Goal: Task Accomplishment & Management: Use online tool/utility

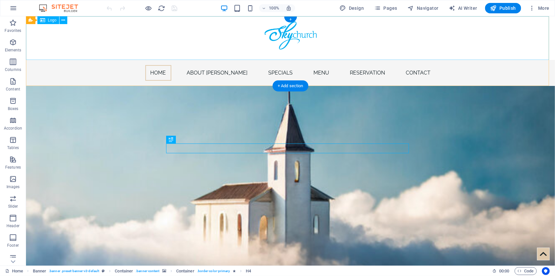
click at [285, 40] on div at bounding box center [290, 38] width 529 height 44
click at [366, 38] on div at bounding box center [290, 38] width 529 height 44
click at [299, 36] on div at bounding box center [290, 38] width 529 height 44
click at [245, 35] on div at bounding box center [290, 38] width 529 height 44
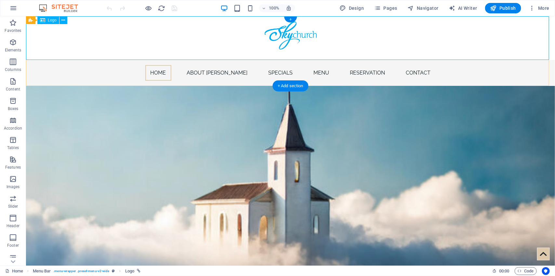
select select "px"
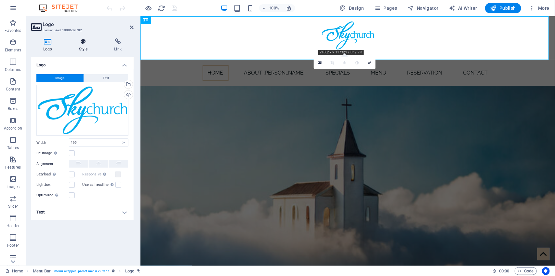
click at [80, 43] on icon at bounding box center [83, 41] width 33 height 7
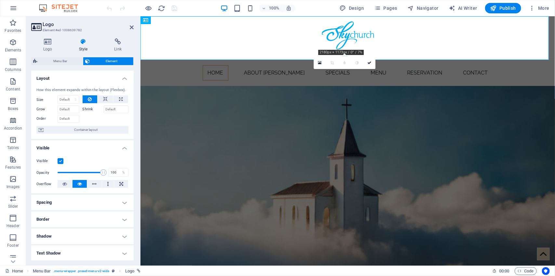
click at [98, 198] on h4 "Spacing" at bounding box center [82, 202] width 102 height 16
click at [101, 215] on icon at bounding box center [100, 215] width 4 height 8
click at [85, 236] on select "auto px % rem vw vh" at bounding box center [82, 238] width 27 height 8
select select "px"
click at [86, 234] on select "auto px % rem vw vh" at bounding box center [82, 238] width 27 height 8
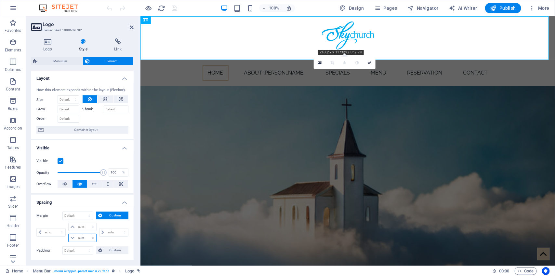
type input "0"
select select "px"
type input "0"
select select "px"
type input "0"
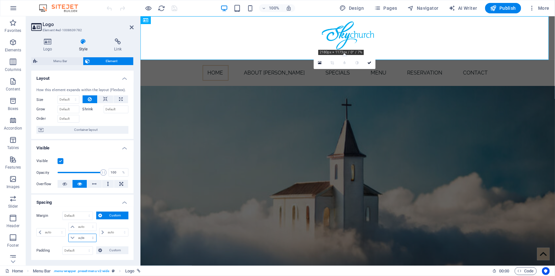
select select "px"
type input "0"
select select "px"
type input "-10"
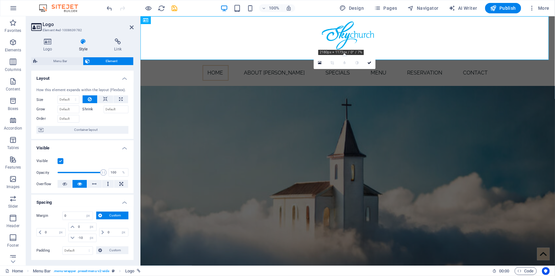
select select "DISABLED_OPTION_VALUE"
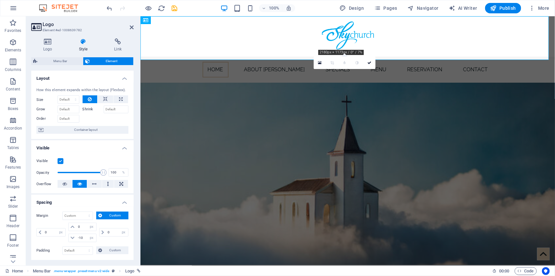
type input "0"
select select "px"
type input "0"
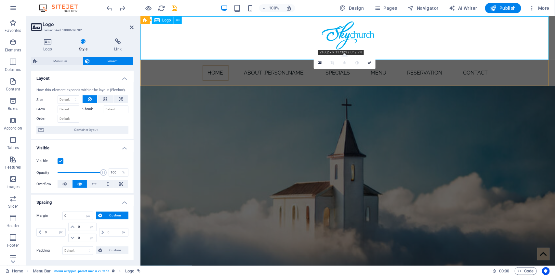
click at [333, 36] on div at bounding box center [347, 38] width 415 height 44
click at [398, 33] on div at bounding box center [347, 38] width 415 height 44
click at [51, 45] on icon at bounding box center [47, 41] width 33 height 7
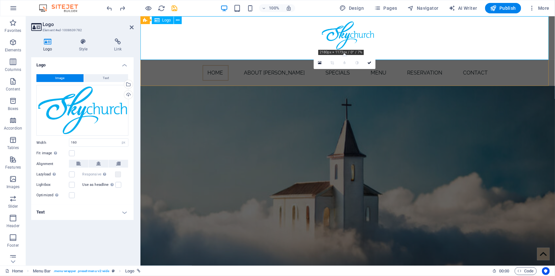
click at [329, 34] on div at bounding box center [347, 38] width 415 height 44
click at [80, 43] on icon at bounding box center [83, 41] width 33 height 7
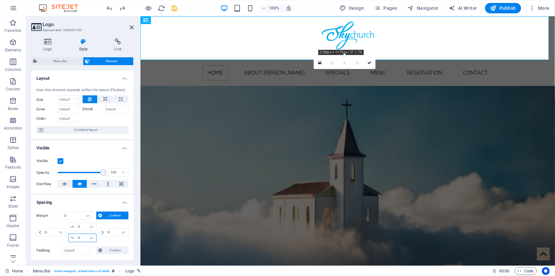
drag, startPoint x: 82, startPoint y: 239, endPoint x: 77, endPoint y: 239, distance: 4.9
click at [77, 239] on input "0" at bounding box center [86, 238] width 20 height 8
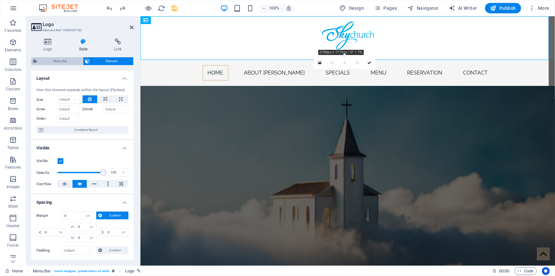
click at [56, 63] on span "Menu Bar" at bounding box center [60, 61] width 42 height 8
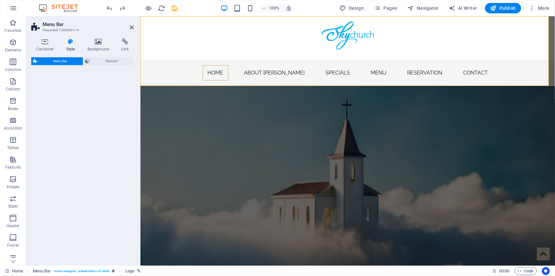
select select "rem"
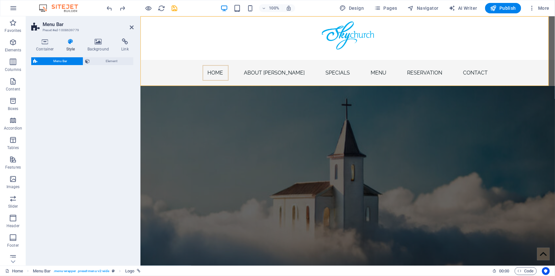
select select "px"
select select "rem"
select select "px"
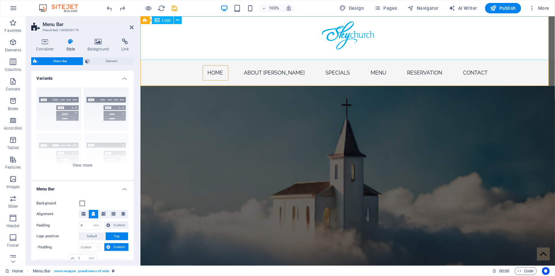
click at [171, 38] on div at bounding box center [347, 38] width 415 height 44
select select "px"
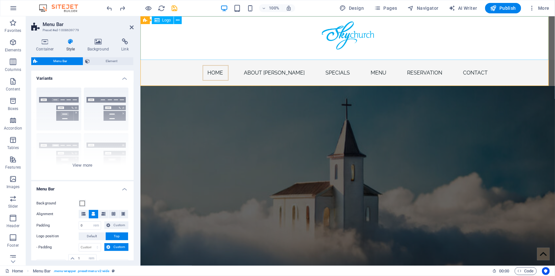
select select "px"
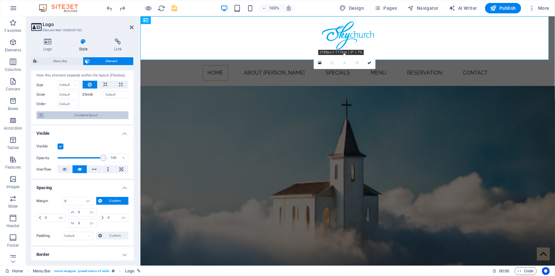
scroll to position [15, 0]
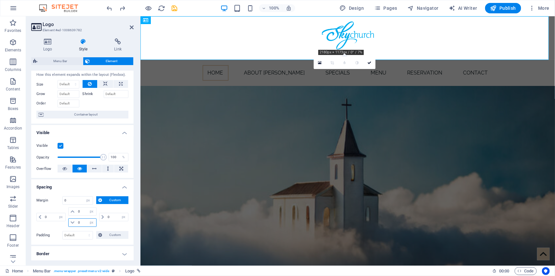
drag, startPoint x: 82, startPoint y: 223, endPoint x: 75, endPoint y: 223, distance: 6.5
click at [75, 223] on div "0 auto px % rem vw vh" at bounding box center [82, 222] width 28 height 8
type input "-20"
select select "DISABLED_OPTION_VALUE"
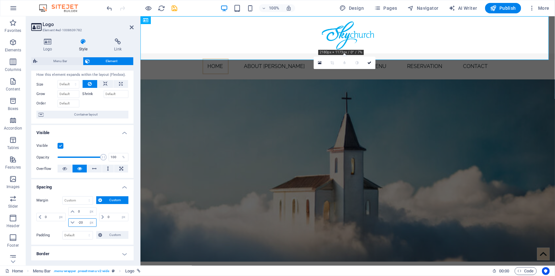
type input "0"
select select "px"
type input "0"
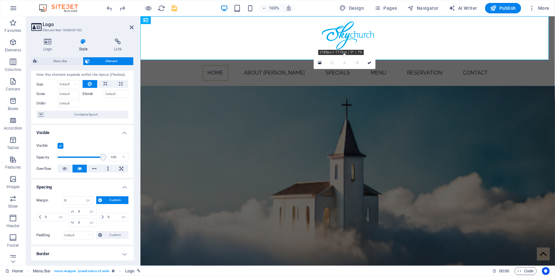
click at [100, 200] on icon at bounding box center [100, 200] width 4 height 8
click at [100, 213] on icon at bounding box center [100, 211] width 4 height 8
click at [87, 233] on select "px rem % vh vw" at bounding box center [91, 234] width 9 height 8
click at [90, 235] on select "px rem % vh vw" at bounding box center [91, 234] width 9 height 8
click at [80, 233] on input "number" at bounding box center [86, 234] width 20 height 8
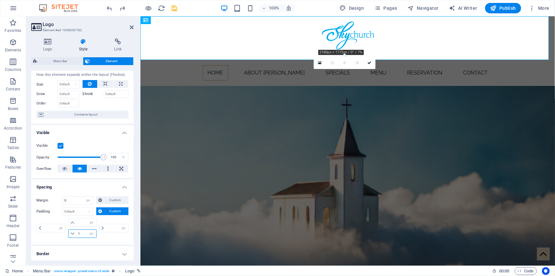
type input "10"
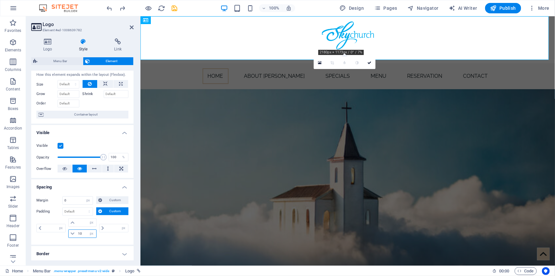
type input "0"
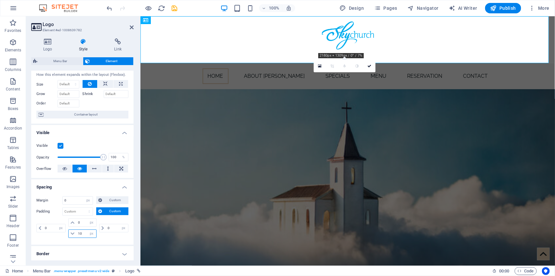
click at [77, 233] on input "10" at bounding box center [86, 234] width 20 height 8
drag, startPoint x: 82, startPoint y: 233, endPoint x: 78, endPoint y: 233, distance: 3.9
click at [78, 233] on input "10" at bounding box center [86, 234] width 20 height 8
click at [82, 233] on input "10" at bounding box center [86, 234] width 20 height 8
type input "1"
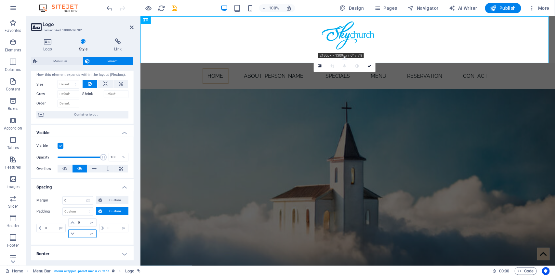
type input "0"
select select "px"
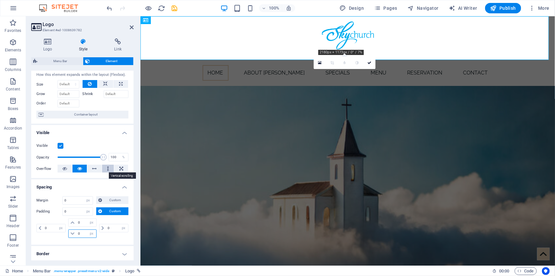
type input "0"
click at [105, 171] on button at bounding box center [108, 169] width 12 height 8
click at [64, 168] on icon at bounding box center [64, 169] width 5 height 8
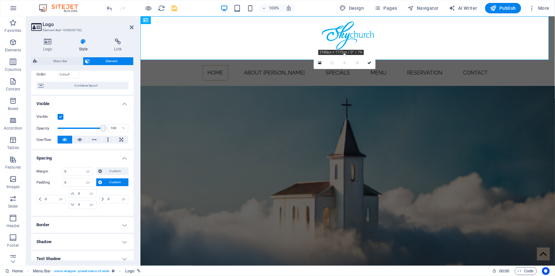
scroll to position [63, 0]
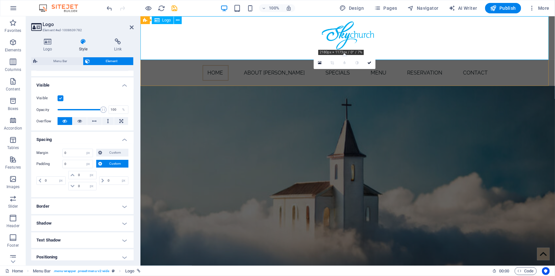
click at [252, 50] on div at bounding box center [347, 38] width 415 height 44
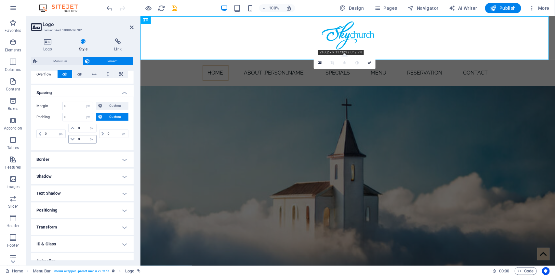
scroll to position [114, 0]
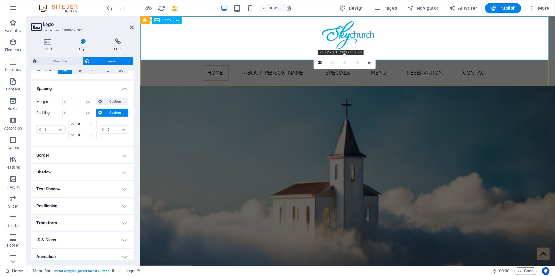
click at [326, 33] on div at bounding box center [347, 38] width 415 height 44
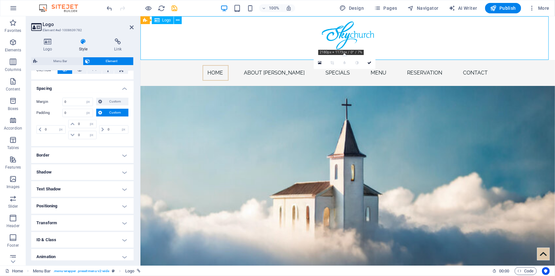
click at [326, 33] on div at bounding box center [347, 38] width 415 height 44
click at [355, 34] on div at bounding box center [347, 38] width 415 height 44
click at [400, 34] on div at bounding box center [347, 38] width 415 height 44
click at [370, 62] on icon at bounding box center [369, 63] width 4 height 4
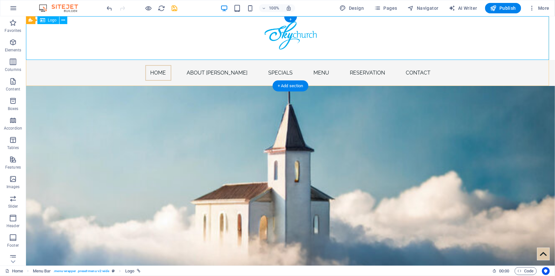
click at [284, 34] on div at bounding box center [290, 38] width 529 height 44
select select "px"
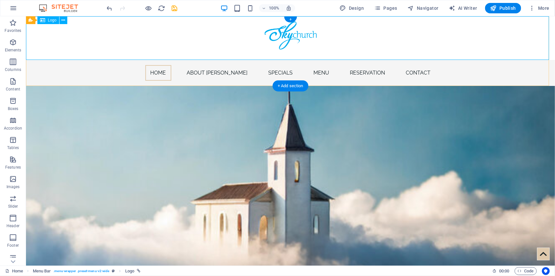
select select "px"
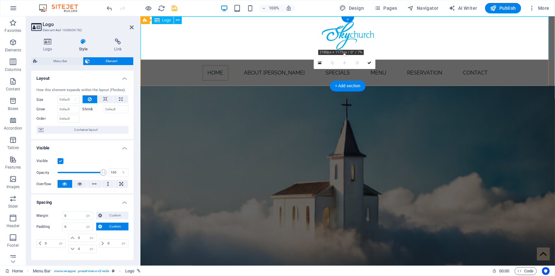
click at [337, 31] on div at bounding box center [347, 38] width 415 height 44
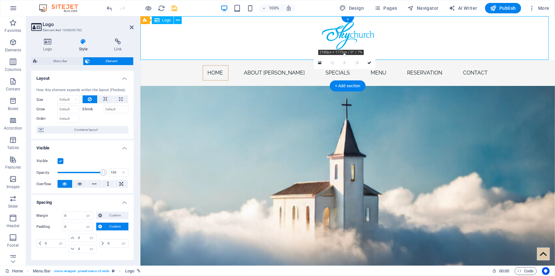
click at [337, 31] on div at bounding box center [347, 38] width 415 height 44
click at [43, 42] on icon at bounding box center [47, 41] width 33 height 7
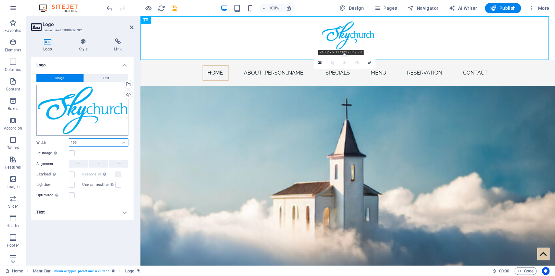
drag, startPoint x: 87, startPoint y: 141, endPoint x: 47, endPoint y: 130, distance: 40.9
click at [47, 130] on div "Image Text Drag files here, click to choose files or select files from Files or…" at bounding box center [82, 137] width 102 height 136
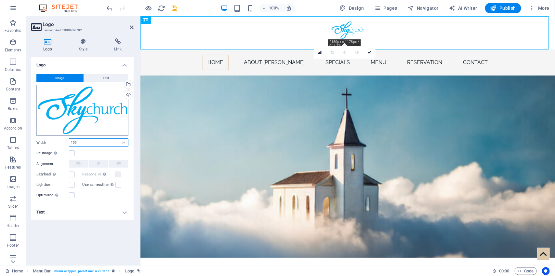
drag, startPoint x: 81, startPoint y: 141, endPoint x: 58, endPoint y: 130, distance: 25.5
click at [58, 130] on div "Image Text Drag files here, click to choose files or select files from Files or…" at bounding box center [82, 137] width 102 height 136
type input "16"
type input "160"
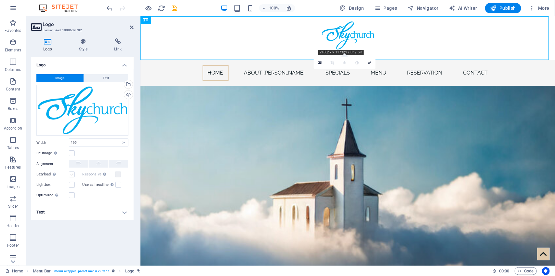
click at [70, 175] on label at bounding box center [72, 174] width 6 height 6
click at [0, 0] on input "Lazyload Loading images after the page loads improves page speed." at bounding box center [0, 0] width 0 height 0
click at [73, 155] on label at bounding box center [72, 153] width 6 height 6
click at [0, 0] on input "Fit image Automatically fit image to a fixed width and height" at bounding box center [0, 0] width 0 height 0
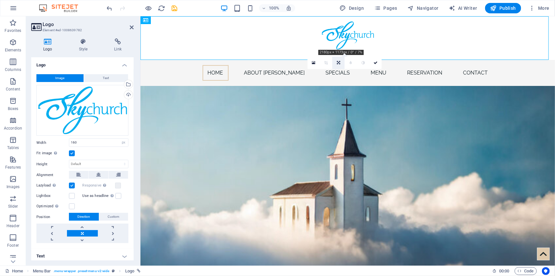
click at [340, 62] on icon at bounding box center [338, 63] width 3 height 4
click at [338, 86] on icon at bounding box center [339, 85] width 4 height 4
click at [339, 64] on link at bounding box center [338, 63] width 12 height 12
click at [340, 62] on icon at bounding box center [339, 61] width 4 height 4
click at [218, 49] on div at bounding box center [347, 38] width 415 height 44
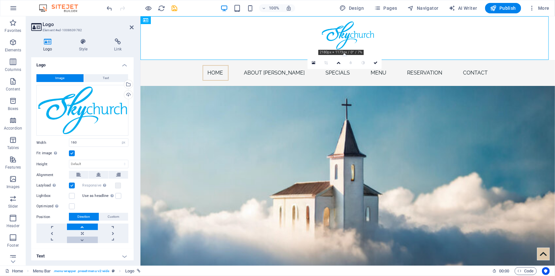
click at [82, 241] on link at bounding box center [82, 239] width 31 height 7
click at [82, 240] on link at bounding box center [82, 239] width 31 height 7
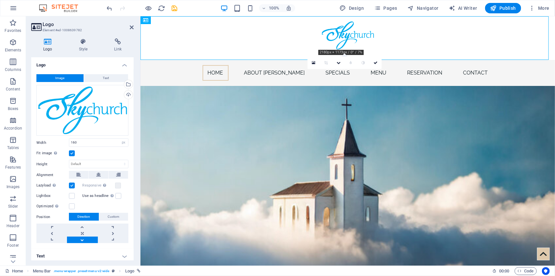
click at [82, 240] on link at bounding box center [82, 239] width 31 height 7
click at [82, 225] on link at bounding box center [82, 226] width 31 height 7
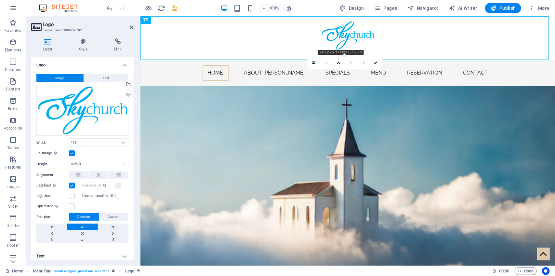
click at [82, 225] on link at bounding box center [82, 226] width 31 height 7
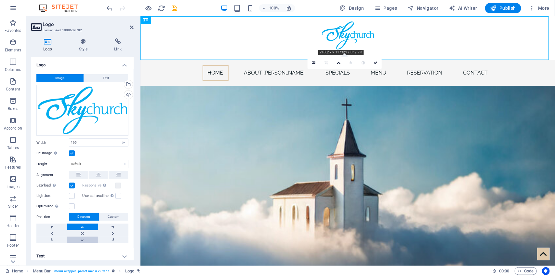
click at [83, 238] on link at bounding box center [82, 239] width 31 height 7
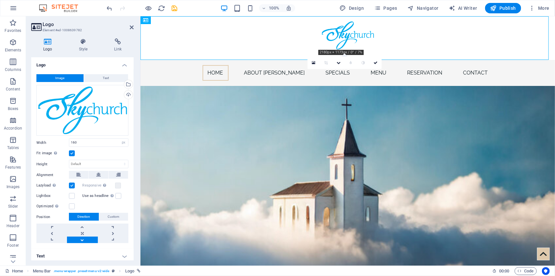
click at [83, 238] on link at bounding box center [82, 239] width 31 height 7
click at [110, 216] on span "Custom" at bounding box center [114, 217] width 12 height 8
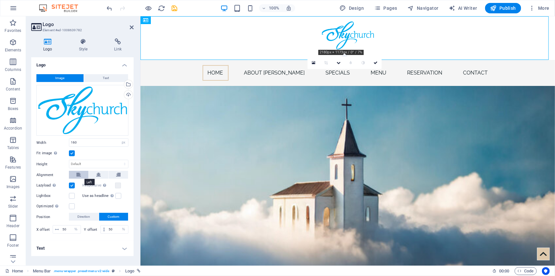
click at [79, 175] on icon at bounding box center [78, 175] width 5 height 8
click at [99, 176] on icon at bounding box center [98, 175] width 5 height 8
click at [178, 51] on div at bounding box center [347, 38] width 415 height 44
click at [83, 43] on icon at bounding box center [83, 41] width 33 height 7
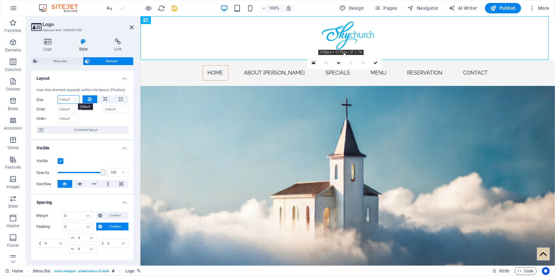
click at [70, 100] on select "Default auto px % 1/1 1/2 1/3 1/4 1/5 1/6 1/7 1/8 1/9 1/10" at bounding box center [68, 100] width 21 height 8
click at [107, 100] on button at bounding box center [106, 99] width 16 height 8
click at [50, 127] on span "Container layout" at bounding box center [86, 130] width 81 height 8
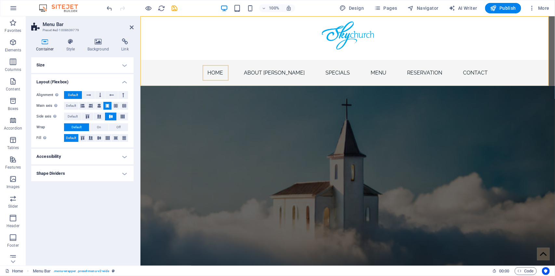
click at [45, 45] on icon at bounding box center [45, 41] width 28 height 7
click at [184, 46] on div at bounding box center [347, 38] width 415 height 44
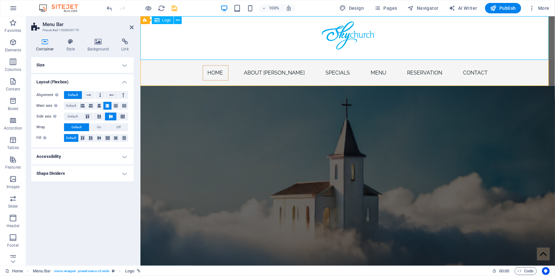
drag, startPoint x: 184, startPoint y: 46, endPoint x: 299, endPoint y: 46, distance: 114.4
click at [299, 46] on div at bounding box center [347, 38] width 415 height 44
select select "px"
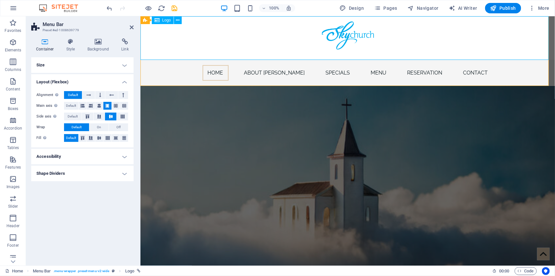
select select "px"
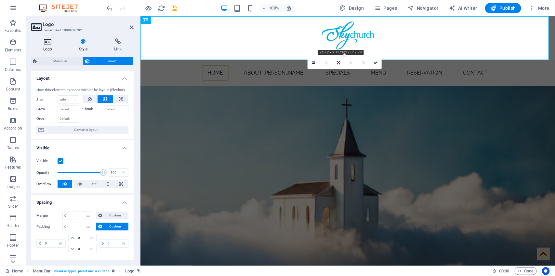
click at [50, 41] on icon at bounding box center [47, 41] width 33 height 7
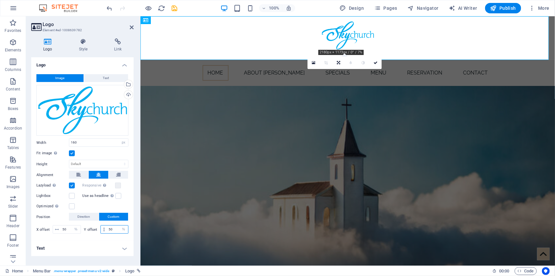
click at [117, 229] on input "50" at bounding box center [117, 229] width 21 height 8
click at [123, 231] on select "px rem % vh vw" at bounding box center [123, 229] width 9 height 8
select select "px"
click at [119, 226] on select "px rem % vh vw" at bounding box center [123, 229] width 9 height 8
drag, startPoint x: 174, startPoint y: 124, endPoint x: 156, endPoint y: 116, distance: 19.7
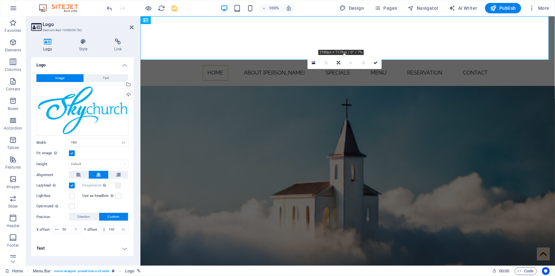
click at [156, 116] on figure at bounding box center [347, 177] width 415 height 182
drag, startPoint x: 116, startPoint y: 230, endPoint x: 99, endPoint y: 220, distance: 19.4
click at [99, 223] on div "Position Direction Custom X offset 50 px rem % vh vw Y offset 100 px rem % vh vw" at bounding box center [82, 224] width 92 height 22
drag, startPoint x: 114, startPoint y: 228, endPoint x: 105, endPoint y: 224, distance: 10.0
click at [105, 224] on div "X offset 50 px rem % vh vw Y offset 20 px rem % vh vw" at bounding box center [82, 229] width 92 height 12
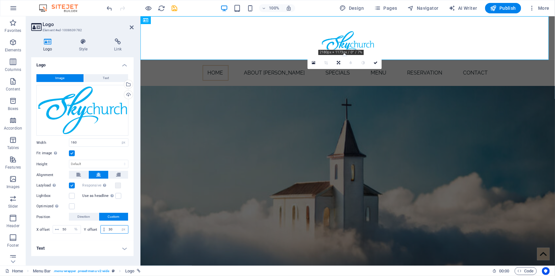
drag, startPoint x: 116, startPoint y: 231, endPoint x: 106, endPoint y: 219, distance: 15.4
click at [106, 219] on div "Position Direction Custom X offset 50 px rem % vh vw Y offset 30 px rem % vh vw" at bounding box center [82, 224] width 92 height 22
type input "10"
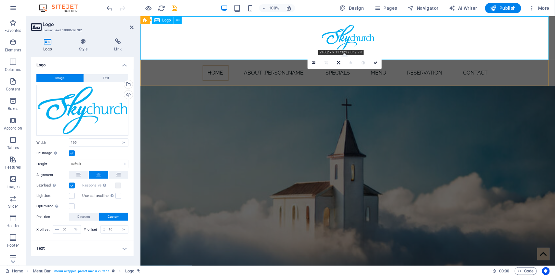
click at [223, 39] on div at bounding box center [347, 38] width 415 height 44
click at [376, 62] on icon at bounding box center [376, 63] width 4 height 4
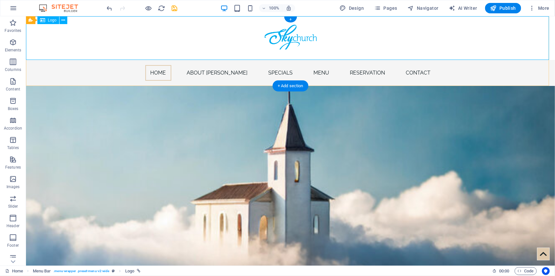
click at [278, 35] on div at bounding box center [290, 38] width 529 height 44
click at [330, 43] on div at bounding box center [290, 38] width 529 height 44
click at [271, 40] on div at bounding box center [290, 38] width 529 height 44
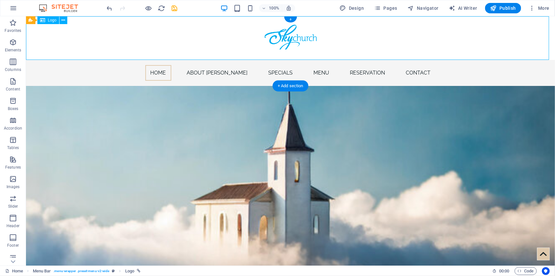
click at [271, 40] on div at bounding box center [290, 38] width 529 height 44
click at [304, 39] on div at bounding box center [290, 38] width 529 height 44
select select "px"
select select "%"
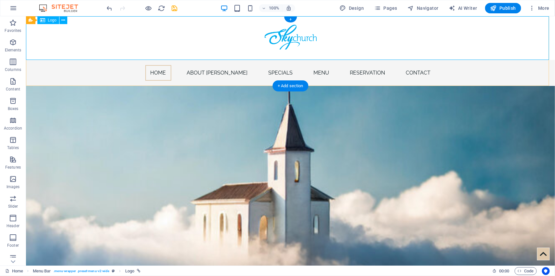
select select "px"
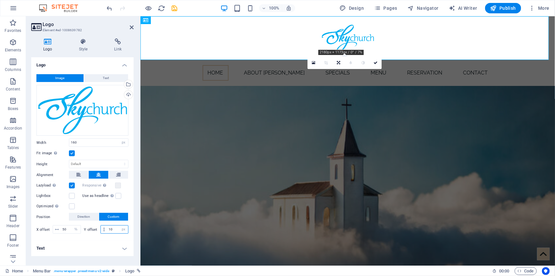
drag, startPoint x: 115, startPoint y: 230, endPoint x: 102, endPoint y: 223, distance: 14.5
click at [102, 223] on div "Position Direction Custom X offset 50 px rem % vh vw Y offset 10 px rem % vh vw" at bounding box center [82, 224] width 92 height 22
type input "0"
click at [376, 61] on icon at bounding box center [376, 63] width 4 height 4
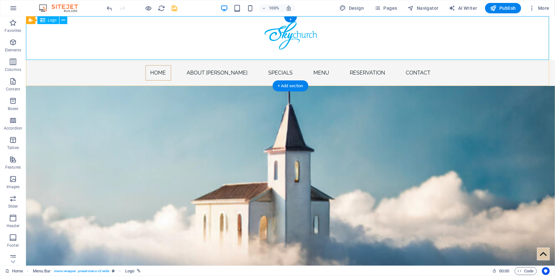
click at [294, 54] on div at bounding box center [290, 38] width 529 height 44
select select "px"
select select "%"
select select "px"
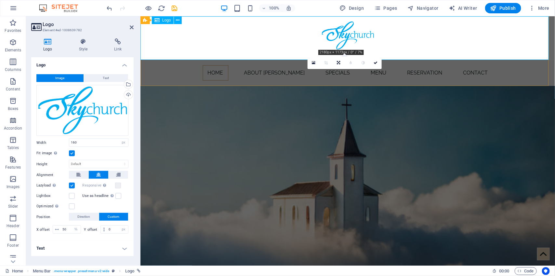
click at [287, 45] on div at bounding box center [347, 38] width 415 height 44
click at [265, 45] on div at bounding box center [347, 38] width 415 height 44
click at [254, 44] on div at bounding box center [347, 38] width 415 height 44
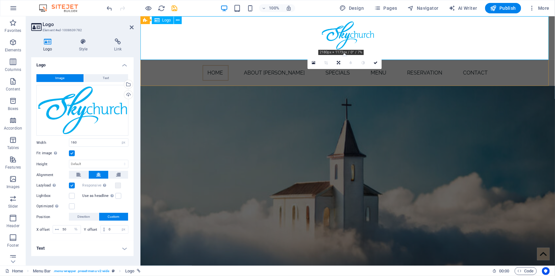
click at [254, 44] on div at bounding box center [347, 38] width 415 height 44
click at [82, 43] on icon at bounding box center [83, 41] width 33 height 7
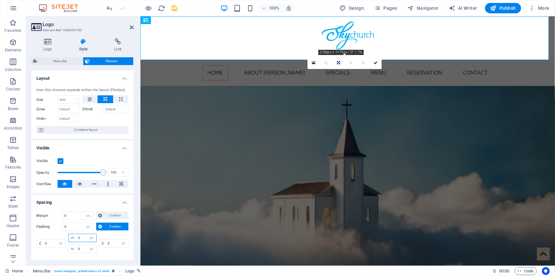
drag, startPoint x: 84, startPoint y: 236, endPoint x: 72, endPoint y: 231, distance: 12.9
click at [72, 231] on div "Padding 0 Default px rem % vh vw Custom Custom 0 px rem % vh vw 0 px rem % vh v…" at bounding box center [82, 238] width 92 height 32
type input "10"
select select "DISABLED_OPTION_VALUE"
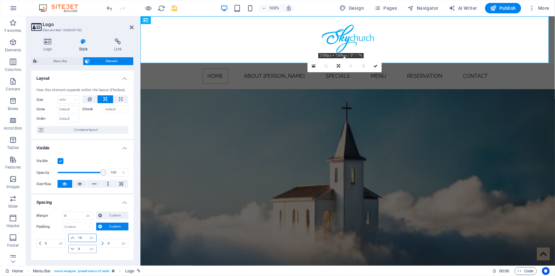
type input "10"
drag, startPoint x: 82, startPoint y: 247, endPoint x: 72, endPoint y: 246, distance: 10.5
click at [72, 246] on div "0 px rem % vh vw" at bounding box center [82, 249] width 28 height 8
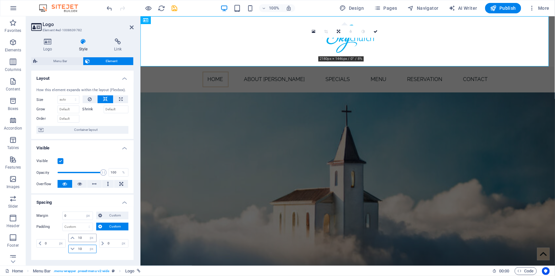
drag, startPoint x: 83, startPoint y: 249, endPoint x: 71, endPoint y: 239, distance: 15.7
click at [71, 239] on div "10 px rem % vh vw 10 px rem % vh vw" at bounding box center [82, 243] width 31 height 20
type input "0"
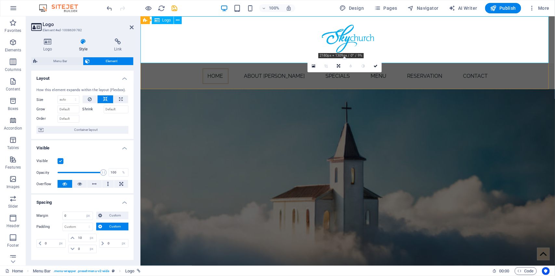
click at [348, 36] on div at bounding box center [347, 39] width 415 height 47
click at [119, 98] on icon at bounding box center [121, 99] width 4 height 8
type input "100"
select select "%"
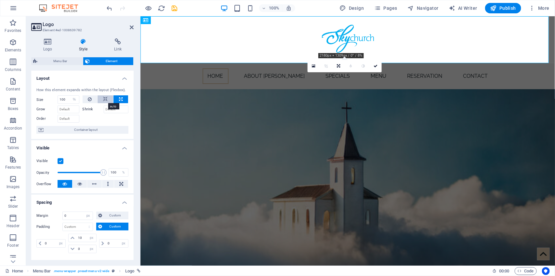
click at [103, 100] on icon at bounding box center [105, 99] width 5 height 8
select select "DISABLED_OPTION_VALUE"
click at [173, 10] on icon "save" at bounding box center [174, 8] width 7 height 7
checkbox input "false"
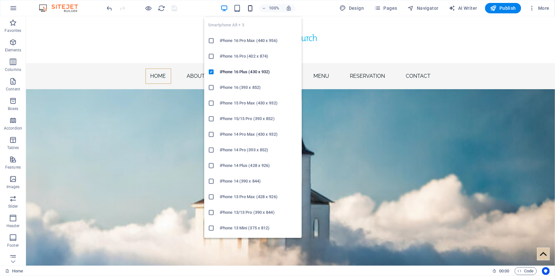
click at [251, 7] on icon "button" at bounding box center [249, 8] width 7 height 7
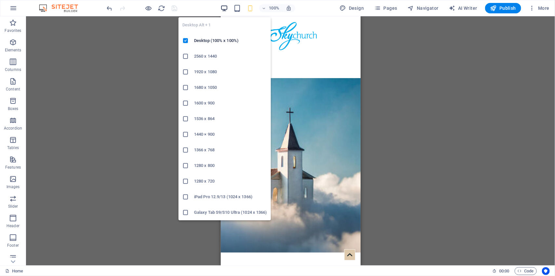
click at [225, 6] on icon "button" at bounding box center [223, 8] width 7 height 7
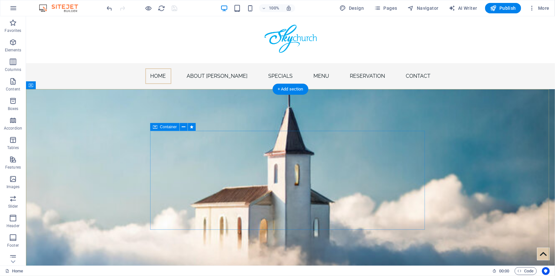
select select "%"
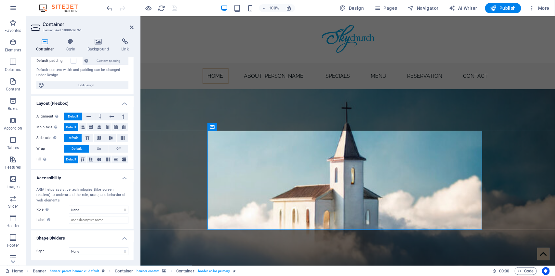
scroll to position [0, 0]
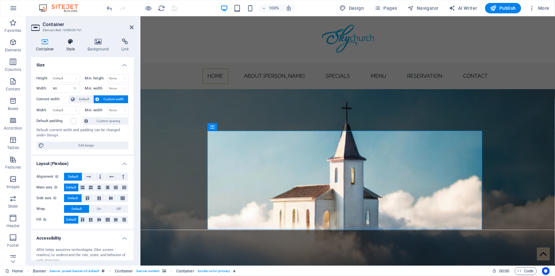
click at [70, 41] on icon at bounding box center [70, 41] width 19 height 7
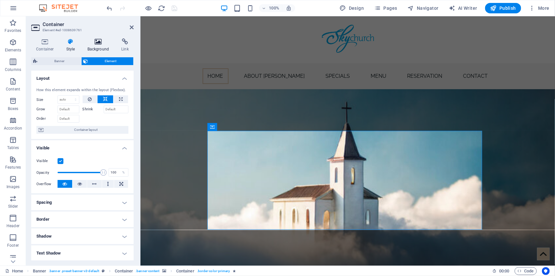
click at [97, 43] on icon at bounding box center [99, 41] width 32 height 7
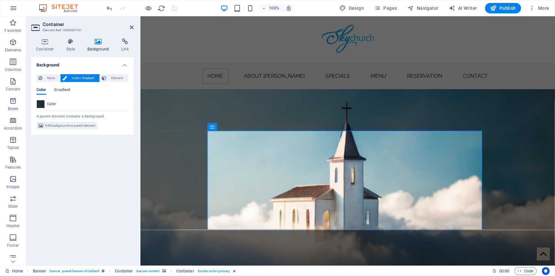
click at [40, 104] on span at bounding box center [40, 103] width 7 height 7
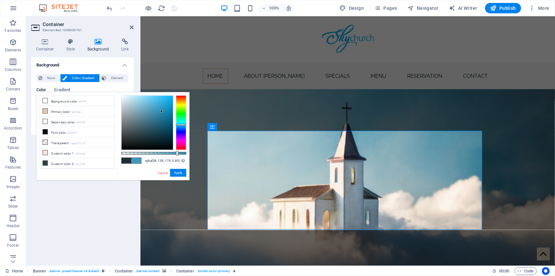
click at [162, 111] on div at bounding box center [147, 123] width 51 height 54
type input "rgba(38, 139, 179, 0.614)"
drag, startPoint x: 178, startPoint y: 154, endPoint x: 161, endPoint y: 147, distance: 17.5
click at [161, 147] on div at bounding box center [153, 122] width 65 height 55
click at [182, 173] on button "Apply" at bounding box center [178, 173] width 16 height 8
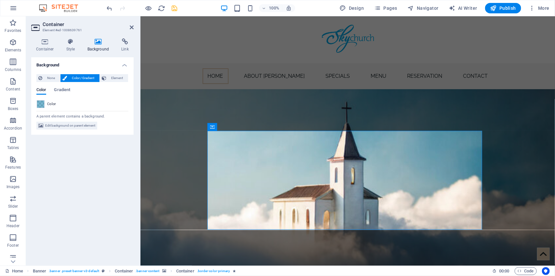
click at [131, 164] on div "Background None Color / Gradient Element Stretch background to full-width Color…" at bounding box center [82, 158] width 102 height 203
click at [174, 8] on icon "save" at bounding box center [174, 8] width 7 height 7
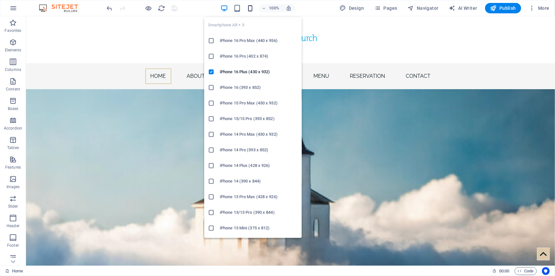
click at [251, 7] on icon "button" at bounding box center [249, 8] width 7 height 7
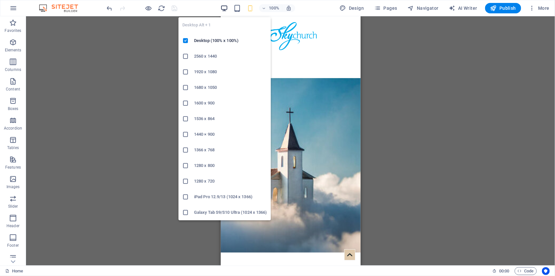
click at [227, 9] on icon "button" at bounding box center [223, 8] width 7 height 7
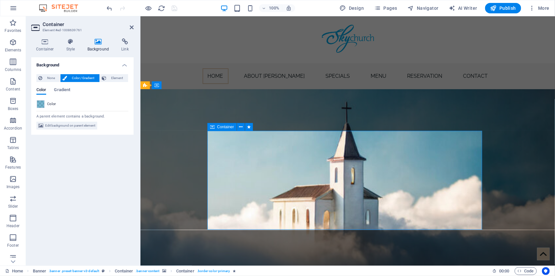
click at [71, 49] on h4 "Style" at bounding box center [71, 45] width 21 height 14
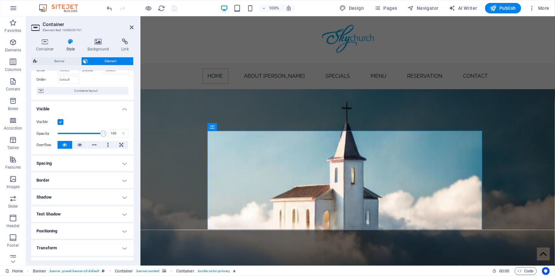
scroll to position [85, 0]
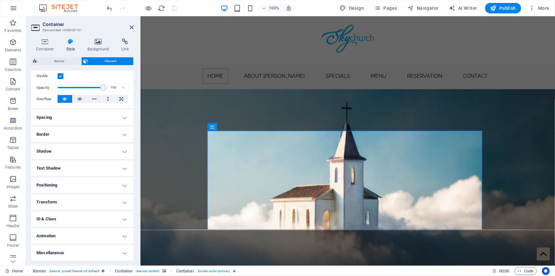
click at [124, 137] on h4 "Border" at bounding box center [82, 134] width 102 height 16
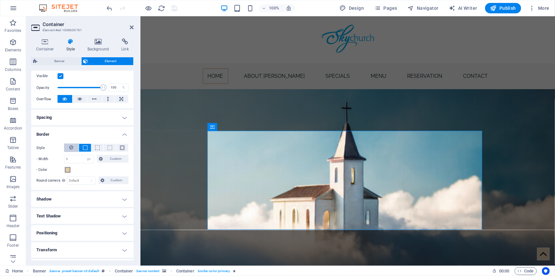
click at [73, 148] on button at bounding box center [71, 147] width 15 height 8
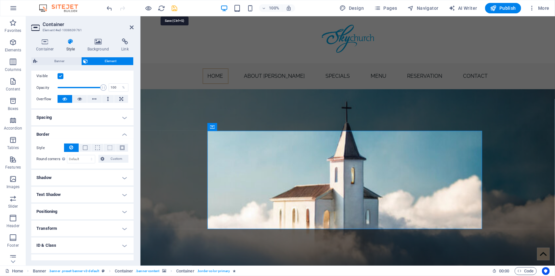
click at [176, 7] on icon "save" at bounding box center [174, 8] width 7 height 7
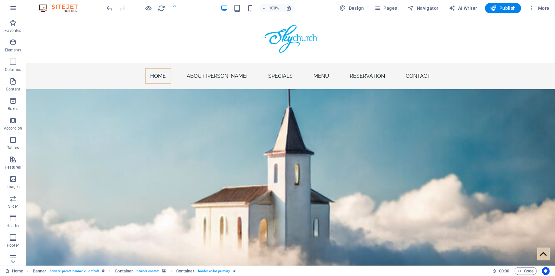
checkbox input "false"
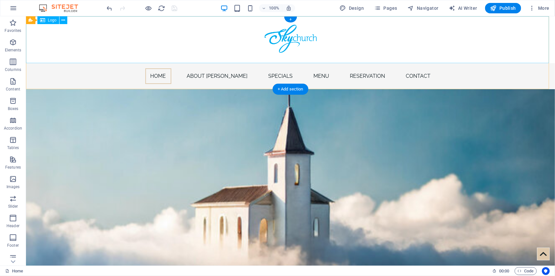
click at [283, 30] on div at bounding box center [290, 39] width 529 height 47
click at [289, 36] on div at bounding box center [290, 39] width 529 height 47
click at [283, 36] on div at bounding box center [290, 39] width 529 height 47
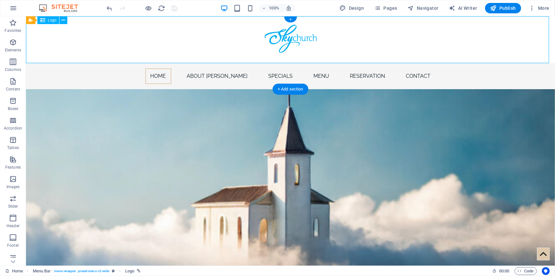
click at [283, 36] on div at bounding box center [290, 39] width 529 height 47
click at [275, 34] on div at bounding box center [290, 39] width 529 height 47
select select "px"
select select "%"
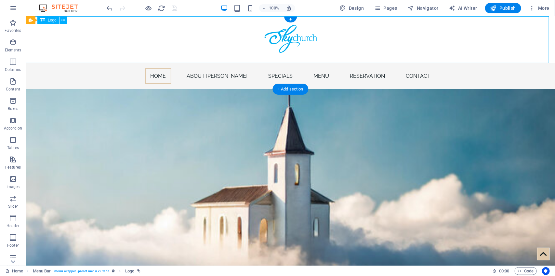
select select "px"
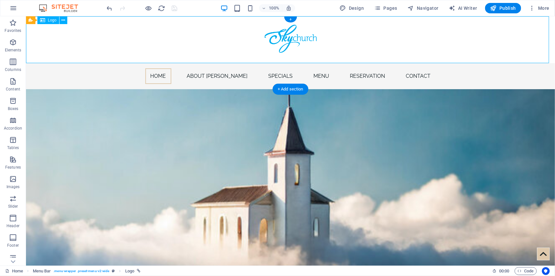
select select "px"
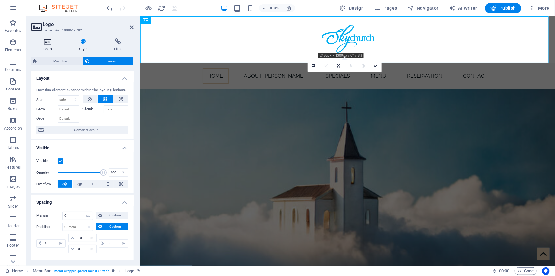
click at [49, 40] on icon at bounding box center [47, 41] width 33 height 7
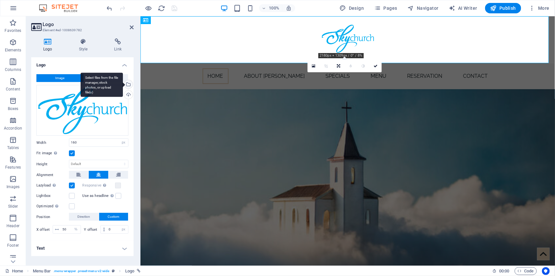
click at [129, 85] on div "Select files from the file manager, stock photos, or upload file(s)" at bounding box center [128, 85] width 10 height 10
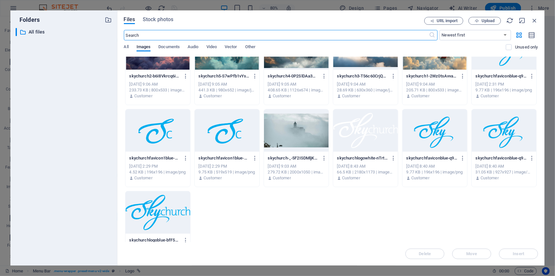
scroll to position [116, 0]
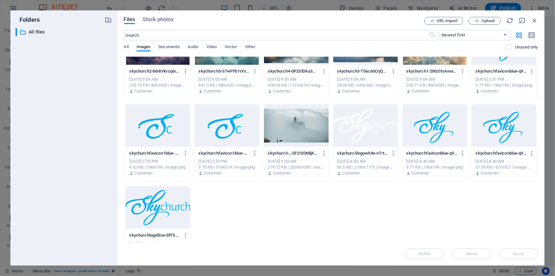
click at [154, 200] on div at bounding box center [158, 207] width 65 height 42
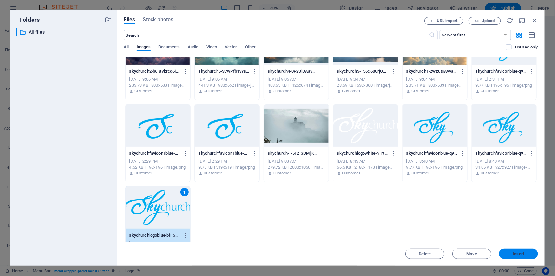
click at [510, 251] on button "Insert" at bounding box center [518, 253] width 39 height 10
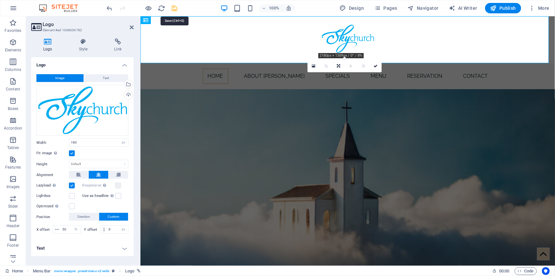
click at [178, 11] on icon "save" at bounding box center [174, 8] width 7 height 7
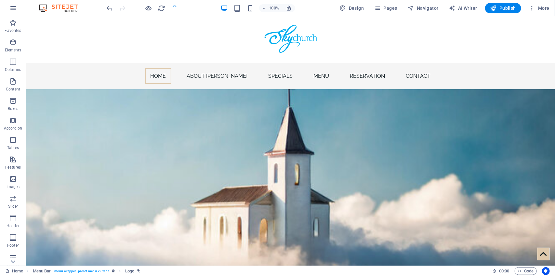
checkbox input "false"
click at [358, 10] on span "Design" at bounding box center [352, 8] width 24 height 7
select select "px"
select select "400"
select select "px"
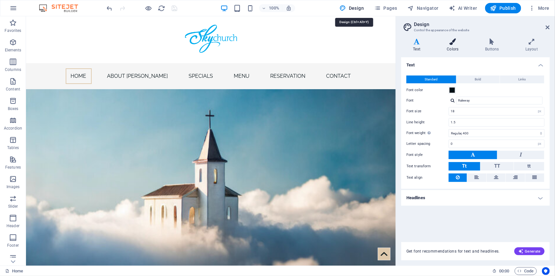
drag, startPoint x: 456, startPoint y: 43, endPoint x: 367, endPoint y: 25, distance: 90.2
click at [456, 43] on icon at bounding box center [452, 41] width 35 height 7
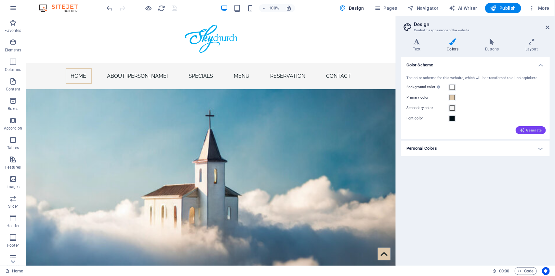
click at [533, 131] on span "Generate" at bounding box center [531, 129] width 22 height 5
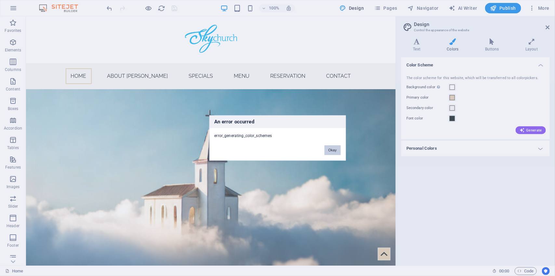
click at [335, 147] on button "Okay" at bounding box center [332, 150] width 16 height 10
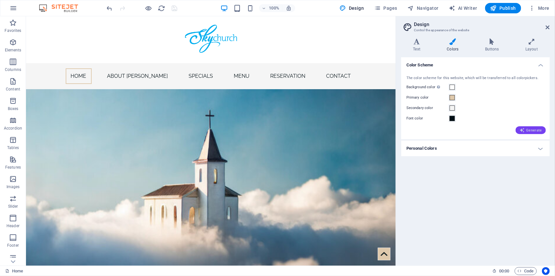
click at [535, 128] on span "Generate" at bounding box center [531, 129] width 22 height 5
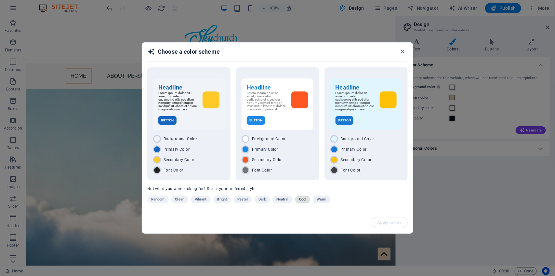
click at [305, 199] on span "Cool" at bounding box center [302, 199] width 7 height 8
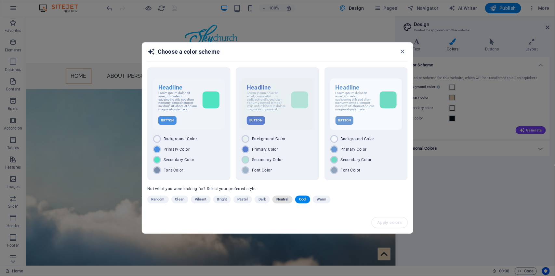
click at [285, 199] on span "Neutral" at bounding box center [282, 199] width 12 height 8
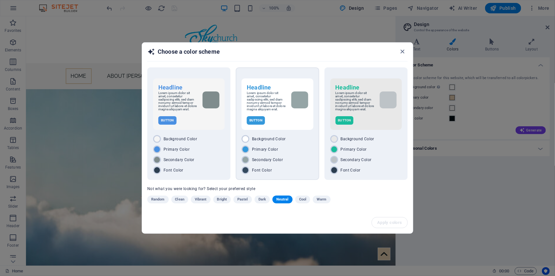
click at [262, 155] on div "Background Color Primary Color Secondary Color Font Color" at bounding box center [278, 154] width 72 height 39
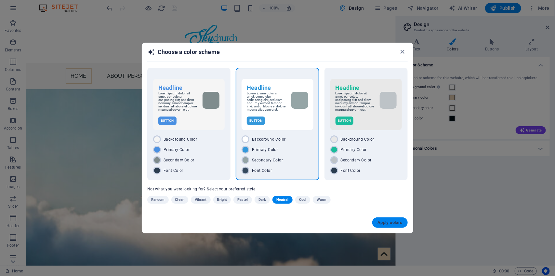
click at [381, 218] on button "Apply colors" at bounding box center [389, 222] width 35 height 10
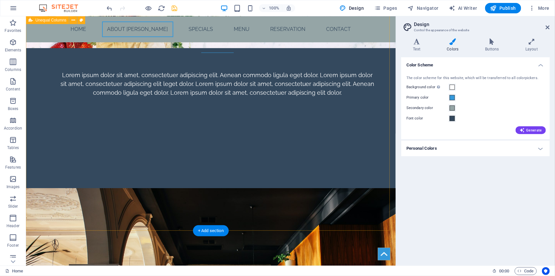
scroll to position [666, 0]
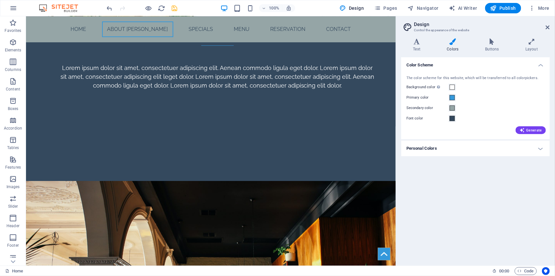
click at [448, 151] on h4 "Personal Colors" at bounding box center [475, 148] width 149 height 16
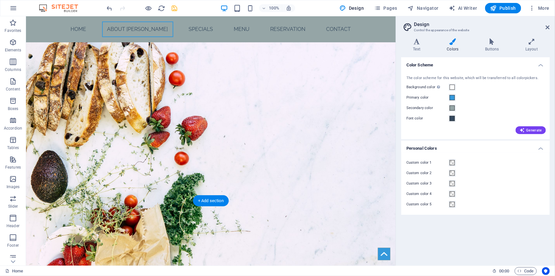
scroll to position [408, 0]
click at [176, 8] on icon "save" at bounding box center [174, 8] width 7 height 7
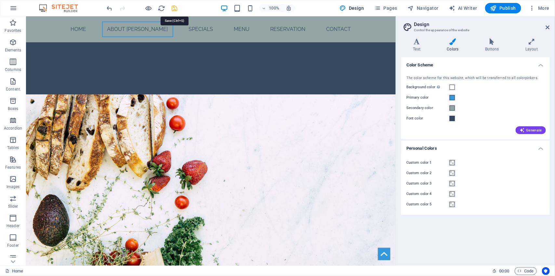
checkbox input "false"
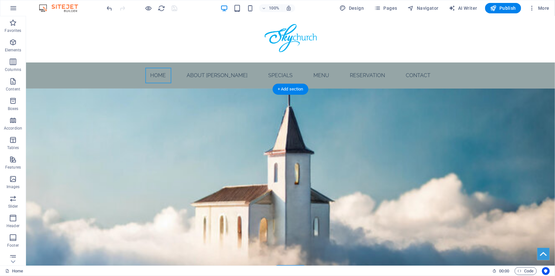
scroll to position [0, 0]
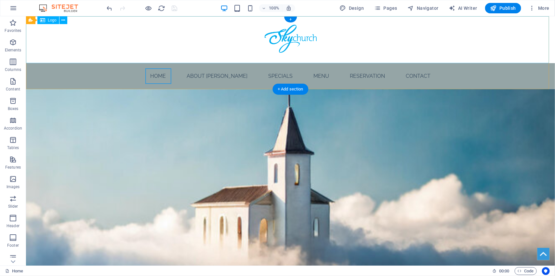
click at [180, 41] on div at bounding box center [290, 39] width 529 height 47
click at [136, 43] on div at bounding box center [290, 39] width 529 height 47
select select "px"
select select "%"
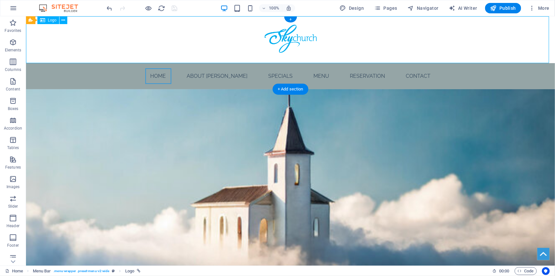
select select "px"
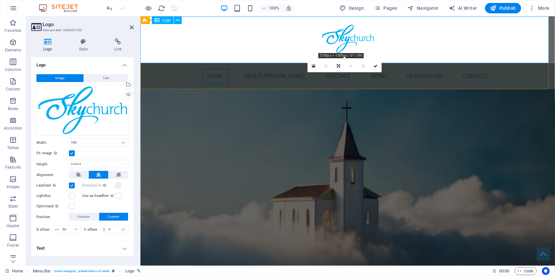
click at [158, 51] on div at bounding box center [347, 39] width 415 height 47
click at [379, 65] on link at bounding box center [375, 66] width 12 height 12
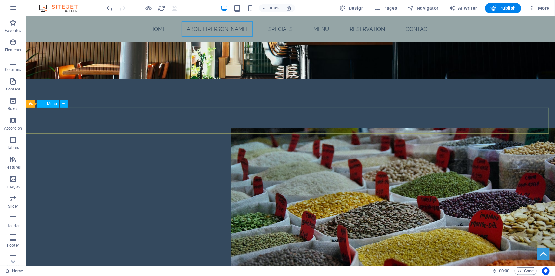
scroll to position [986, 0]
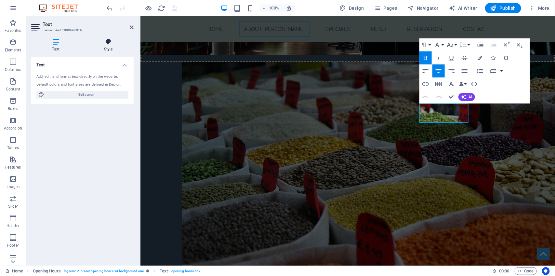
click at [112, 44] on icon at bounding box center [108, 41] width 51 height 7
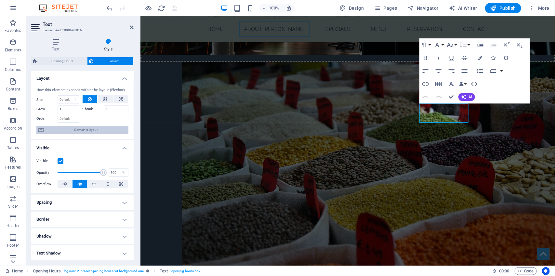
click at [108, 130] on span "Container layout" at bounding box center [86, 130] width 81 height 8
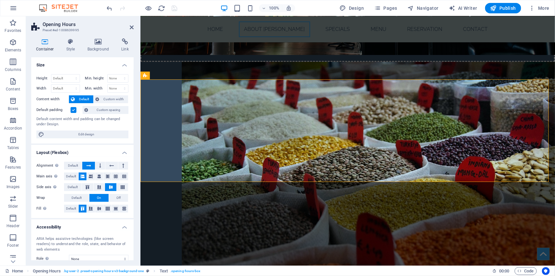
scroll to position [968, 0]
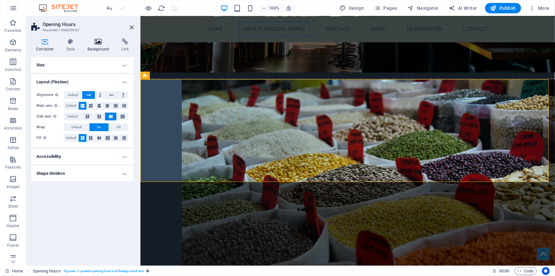
click at [99, 43] on icon at bounding box center [99, 41] width 32 height 7
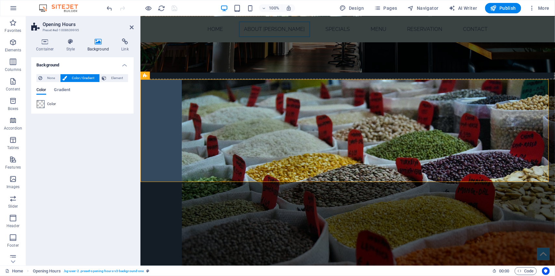
click at [43, 103] on span at bounding box center [40, 103] width 7 height 7
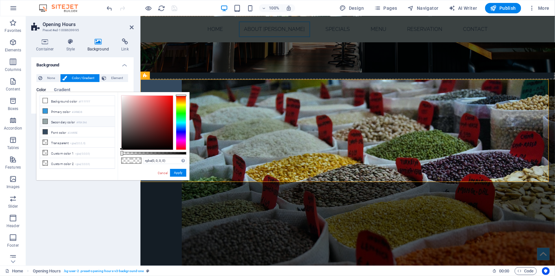
click at [49, 120] on li "Secondary color #95A5A6" at bounding box center [77, 121] width 75 height 10
type input "#95a5a6"
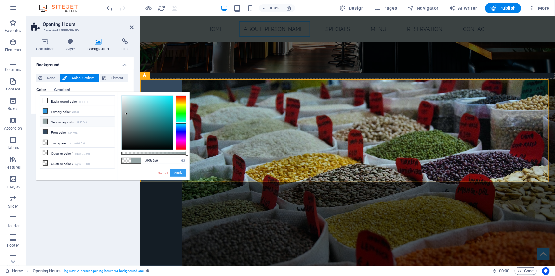
click at [180, 171] on button "Apply" at bounding box center [178, 173] width 16 height 8
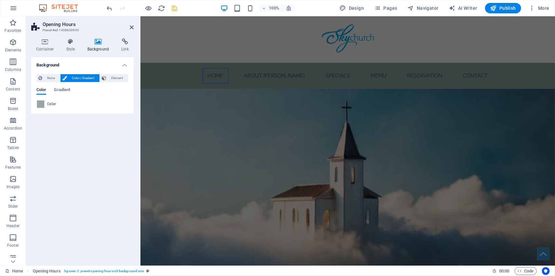
scroll to position [0, 0]
click at [246, 46] on div at bounding box center [347, 39] width 415 height 47
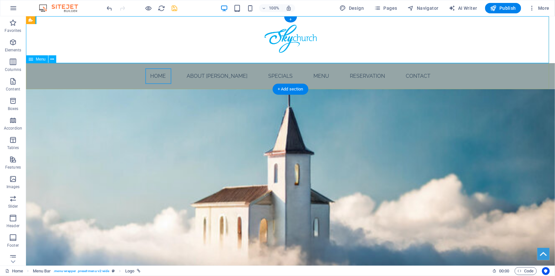
click at [117, 74] on nav "Home About [PERSON_NAME] Specials Menu Reservation Contact" at bounding box center [290, 76] width 529 height 26
select select
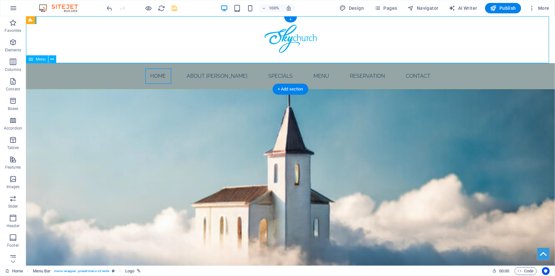
select select
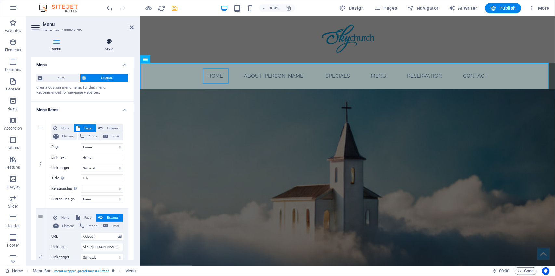
click at [109, 49] on h4 "Style" at bounding box center [108, 45] width 49 height 14
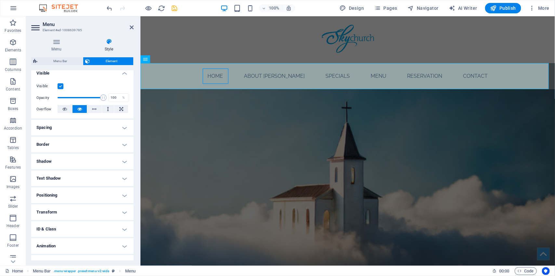
scroll to position [85, 0]
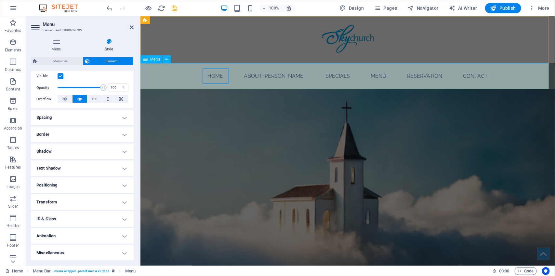
click at [220, 77] on nav "Home About [PERSON_NAME] Specials Menu Reservation Contact" at bounding box center [347, 76] width 415 height 26
click at [221, 76] on nav "Home About [PERSON_NAME] Specials Menu Reservation Contact" at bounding box center [347, 76] width 415 height 26
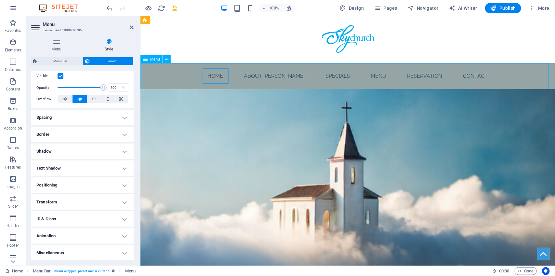
click at [221, 76] on nav "Home About [PERSON_NAME] Specials Menu Reservation Contact" at bounding box center [347, 76] width 415 height 26
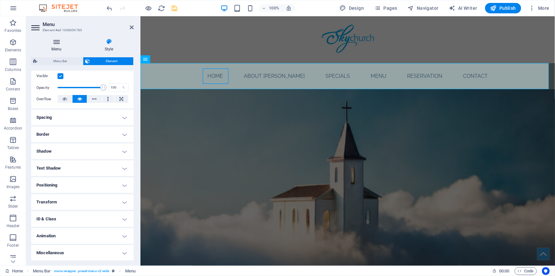
click at [53, 46] on h4 "Menu" at bounding box center [57, 45] width 53 height 14
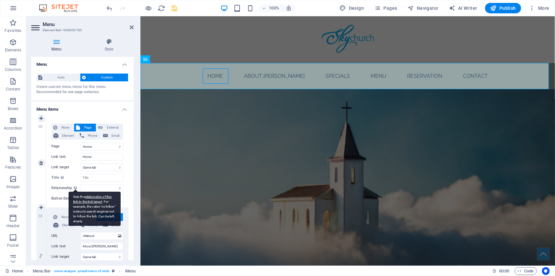
scroll to position [0, 0]
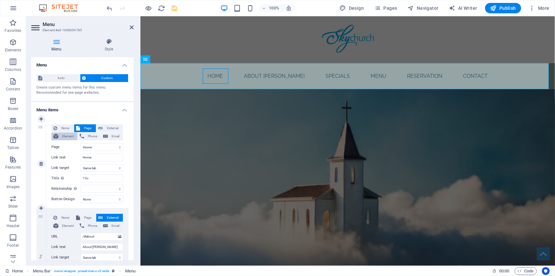
click at [67, 135] on span "Element" at bounding box center [67, 136] width 15 height 8
select select
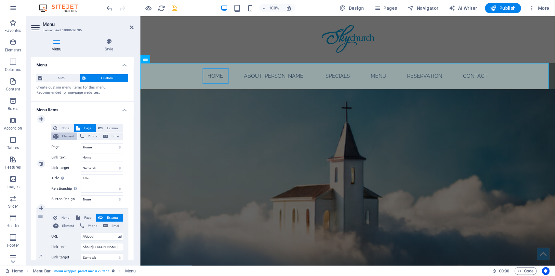
select select
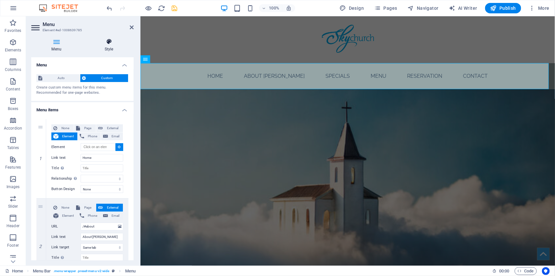
click at [107, 46] on h4 "Style" at bounding box center [108, 45] width 49 height 14
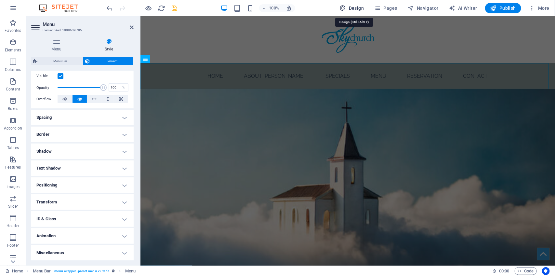
click at [350, 6] on span "Design" at bounding box center [352, 8] width 24 height 7
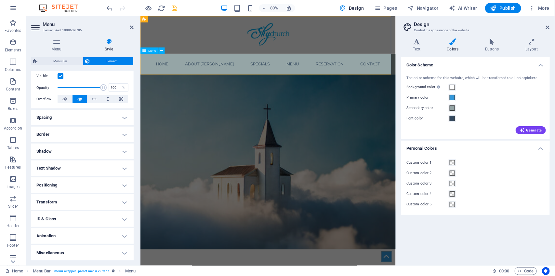
click at [261, 76] on nav "Home About [PERSON_NAME] Specials Menu Reservation Contact" at bounding box center [299, 76] width 319 height 26
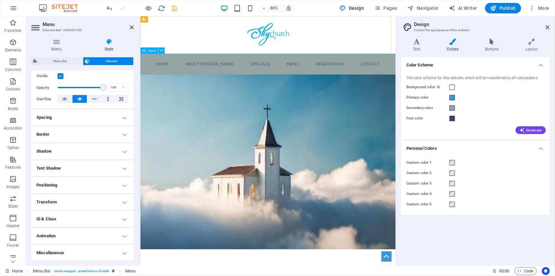
click at [261, 76] on nav "Home About [PERSON_NAME] Specials Menu Reservation Contact" at bounding box center [299, 76] width 319 height 26
click at [273, 75] on nav "Home About [PERSON_NAME] Specials Menu Reservation Contact" at bounding box center [299, 76] width 319 height 26
click at [450, 119] on span at bounding box center [452, 118] width 5 height 5
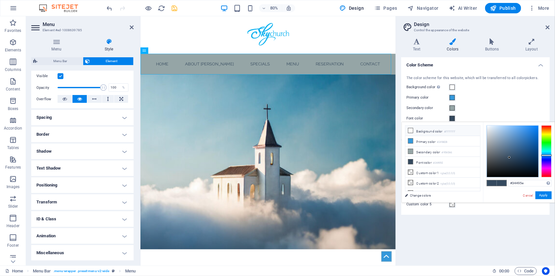
click at [441, 127] on li "Background color #FFFFFF" at bounding box center [442, 131] width 75 height 10
type input "#ffffff"
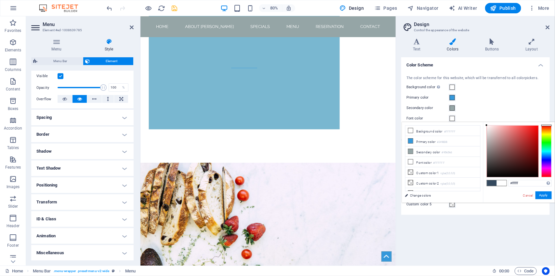
scroll to position [292, 0]
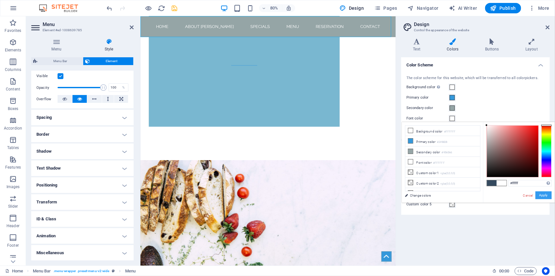
click at [537, 193] on button "Apply" at bounding box center [544, 195] width 16 height 8
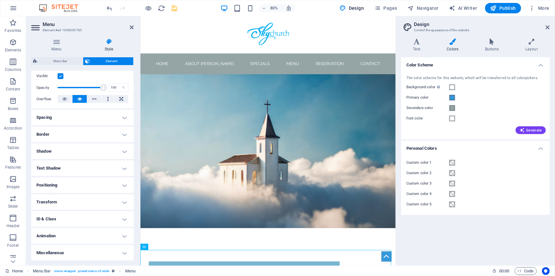
scroll to position [0, 0]
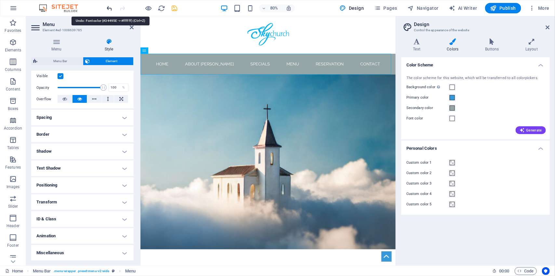
click at [112, 10] on icon "undo" at bounding box center [109, 8] width 7 height 7
click at [107, 7] on icon "undo" at bounding box center [109, 8] width 7 height 7
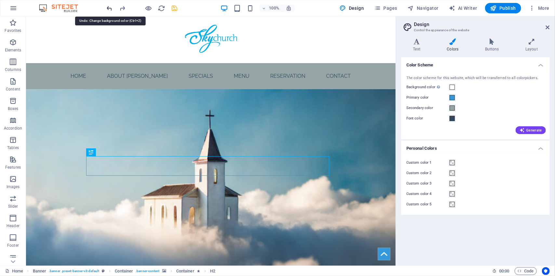
click at [109, 8] on icon "undo" at bounding box center [109, 8] width 7 height 7
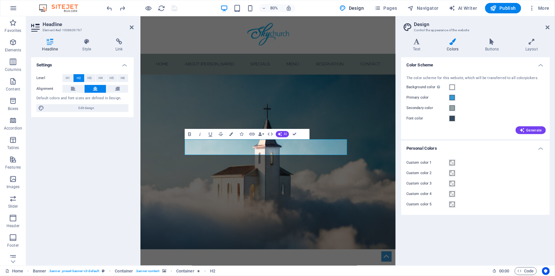
click at [129, 150] on div "Settings Level H1 H2 H3 H4 H5 H6 Alignment Default colors and font sizes are de…" at bounding box center [82, 158] width 102 height 203
click at [109, 9] on icon "undo" at bounding box center [109, 8] width 7 height 7
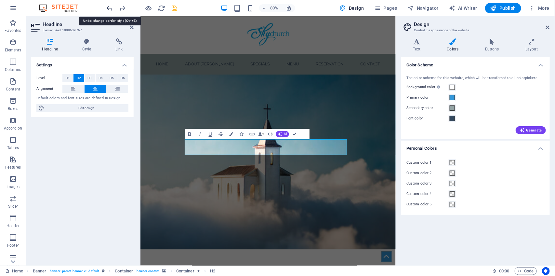
click at [109, 9] on icon "undo" at bounding box center [109, 8] width 7 height 7
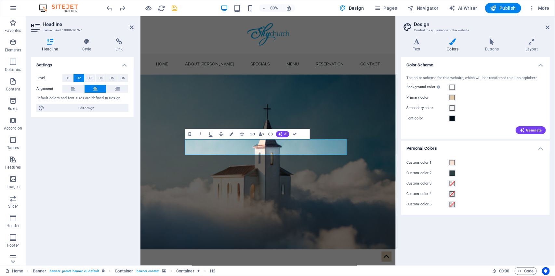
click at [126, 139] on div "Settings Level H1 H2 H3 H4 H5 H6 Alignment Default colors and font sizes are de…" at bounding box center [82, 158] width 102 height 203
click at [166, 190] on figure at bounding box center [299, 198] width 319 height 218
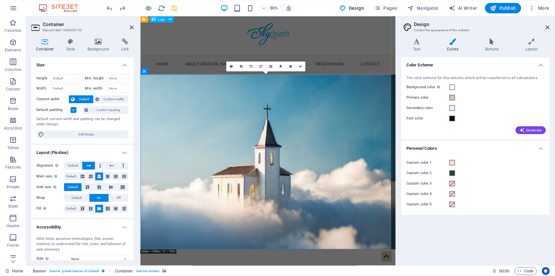
click at [189, 46] on div at bounding box center [299, 39] width 319 height 47
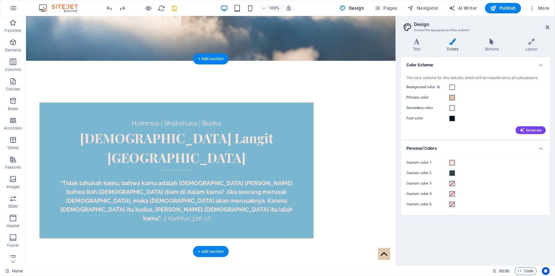
scroll to position [213, 0]
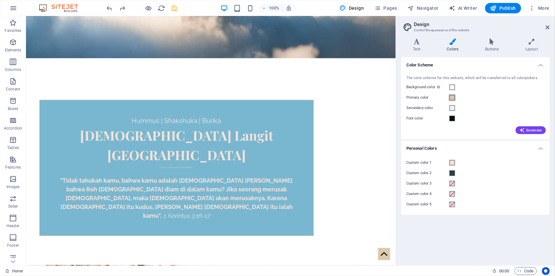
click at [453, 97] on span at bounding box center [452, 97] width 5 height 5
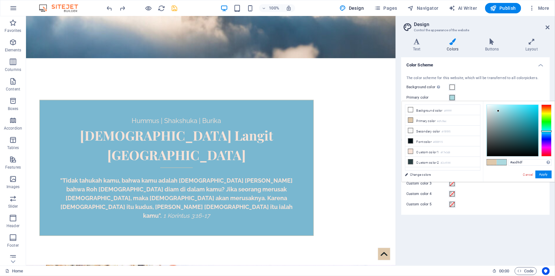
click at [547, 131] on div at bounding box center [546, 130] width 10 height 52
click at [503, 113] on div at bounding box center [512, 130] width 51 height 51
click at [510, 113] on div at bounding box center [512, 130] width 51 height 51
click at [518, 116] on div at bounding box center [512, 130] width 51 height 51
click at [547, 132] on div at bounding box center [546, 131] width 10 height 2
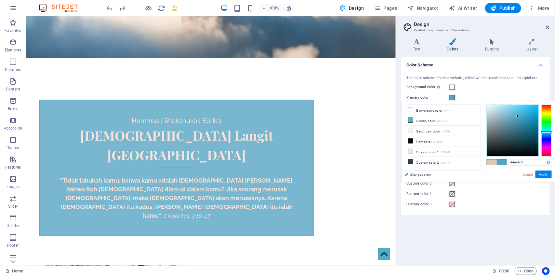
click at [546, 132] on div at bounding box center [546, 132] width 10 height 2
click at [520, 112] on div at bounding box center [512, 130] width 51 height 51
type input "#4cb9db"
click at [544, 178] on div "Cancel Apply" at bounding box center [536, 174] width 29 height 8
click at [545, 174] on button "Apply" at bounding box center [544, 174] width 16 height 8
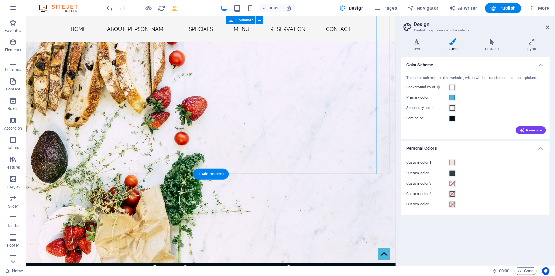
scroll to position [465, 0]
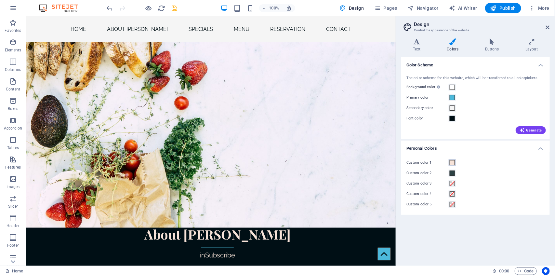
click at [452, 163] on span at bounding box center [452, 162] width 5 height 5
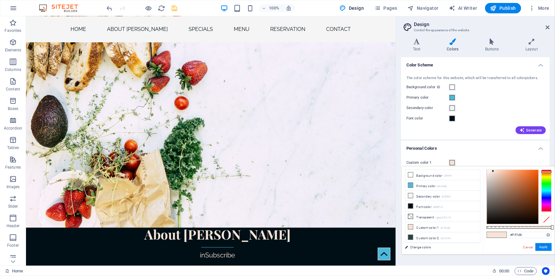
click at [547, 178] on div at bounding box center [546, 190] width 10 height 42
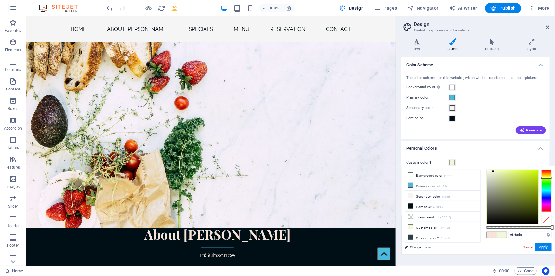
click at [548, 175] on div at bounding box center [546, 190] width 10 height 42
click at [510, 173] on div at bounding box center [512, 197] width 51 height 54
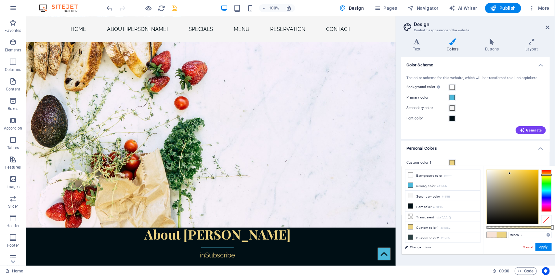
click at [546, 176] on div at bounding box center [546, 190] width 10 height 42
click at [548, 176] on div at bounding box center [546, 176] width 10 height 2
type input "#ddd37b"
click at [509, 177] on div at bounding box center [512, 197] width 51 height 54
click at [539, 245] on button "Apply" at bounding box center [544, 247] width 16 height 8
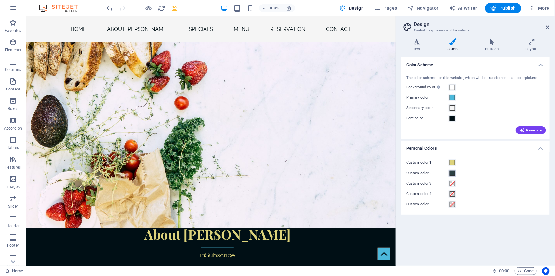
click at [454, 173] on span at bounding box center [452, 172] width 5 height 5
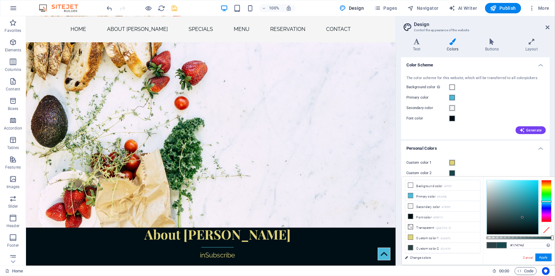
click at [522, 217] on div at bounding box center [512, 207] width 51 height 54
click at [529, 216] on div at bounding box center [512, 207] width 51 height 54
click at [533, 211] on div at bounding box center [512, 207] width 51 height 54
click at [516, 207] on div at bounding box center [512, 207] width 51 height 54
click at [507, 202] on div at bounding box center [512, 207] width 51 height 54
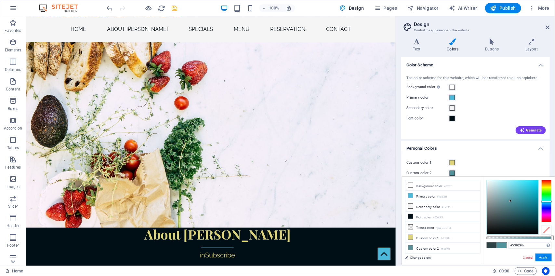
click at [510, 201] on div at bounding box center [512, 207] width 51 height 54
click at [523, 197] on div at bounding box center [512, 207] width 51 height 54
click at [528, 195] on div at bounding box center [512, 207] width 51 height 54
type input "#1fafc4"
click at [530, 192] on div at bounding box center [512, 207] width 51 height 54
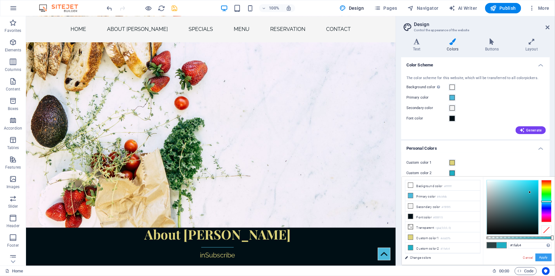
click at [549, 254] on button "Apply" at bounding box center [544, 257] width 16 height 8
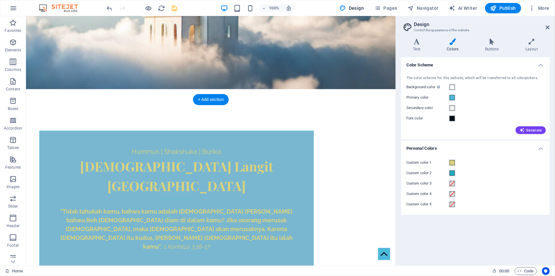
scroll to position [186, 0]
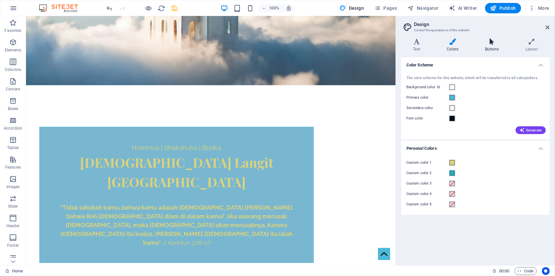
click at [495, 46] on h4 "Buttons" at bounding box center [493, 45] width 40 height 14
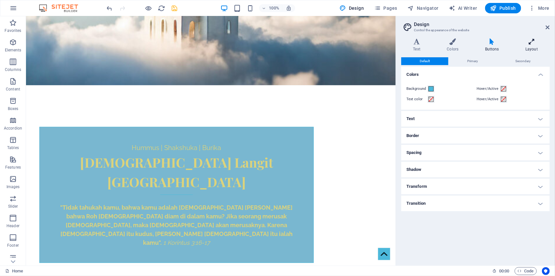
click at [532, 44] on icon at bounding box center [532, 41] width 36 height 7
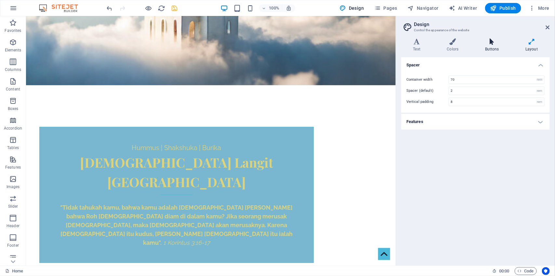
click at [494, 42] on icon at bounding box center [492, 41] width 38 height 7
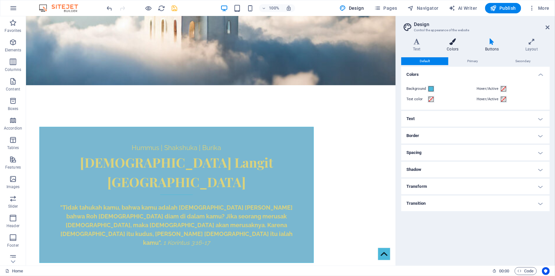
click at [457, 38] on icon at bounding box center [452, 41] width 35 height 7
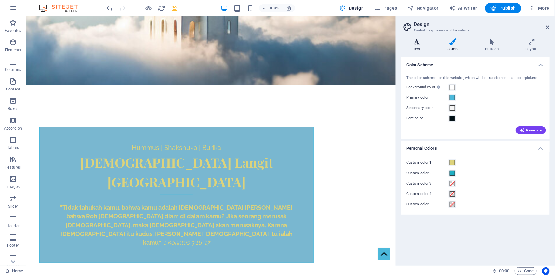
click at [411, 43] on icon at bounding box center [416, 41] width 31 height 7
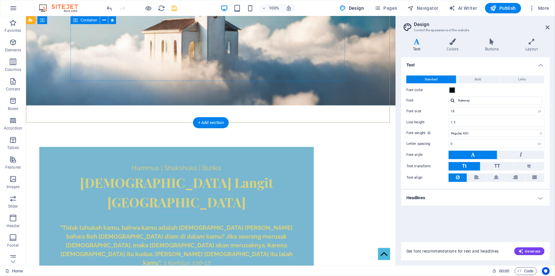
scroll to position [191, 0]
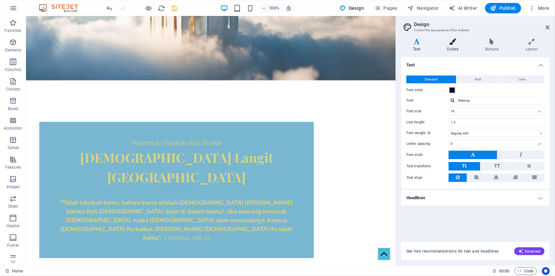
click at [449, 46] on h4 "Colors" at bounding box center [454, 45] width 38 height 14
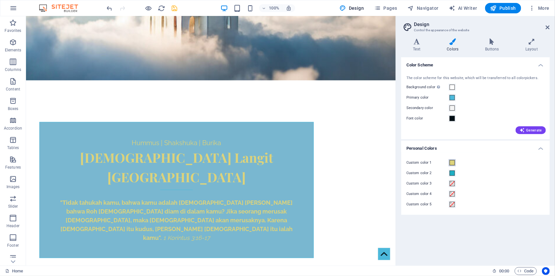
click at [454, 163] on span at bounding box center [452, 162] width 5 height 5
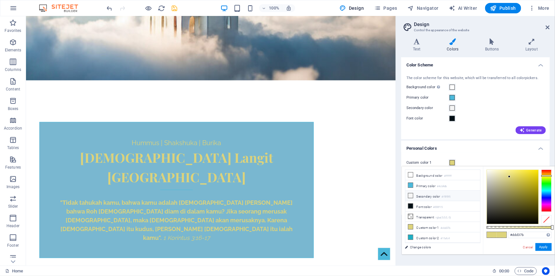
click at [410, 195] on icon at bounding box center [410, 195] width 5 height 5
type input "#f5f5f5"
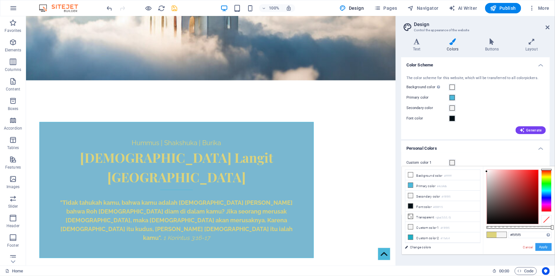
click at [541, 246] on button "Apply" at bounding box center [544, 247] width 16 height 8
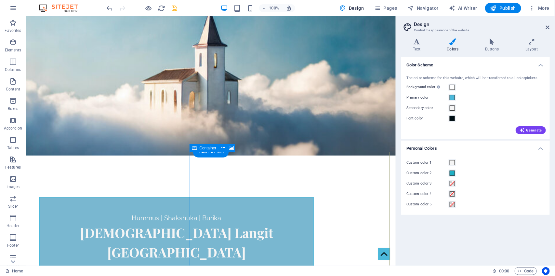
scroll to position [115, 0]
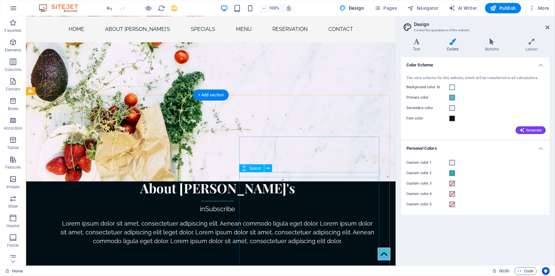
scroll to position [520, 0]
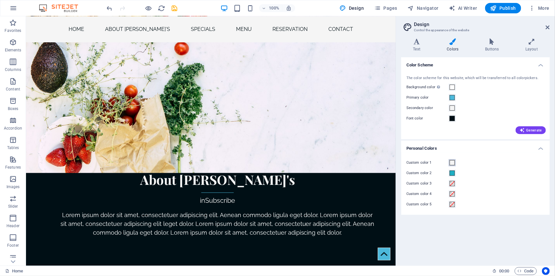
click at [454, 163] on span at bounding box center [452, 162] width 5 height 5
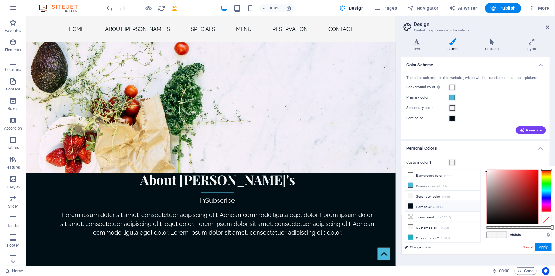
scroll to position [2, 0]
click at [491, 187] on div at bounding box center [512, 197] width 51 height 54
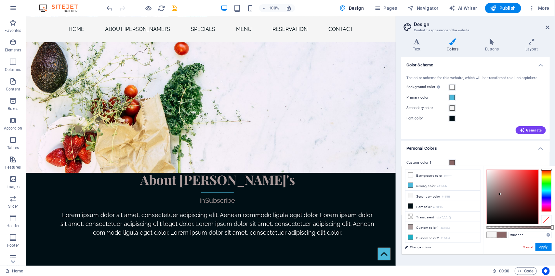
click at [500, 194] on div at bounding box center [512, 197] width 51 height 54
click at [490, 182] on div at bounding box center [512, 197] width 51 height 54
click at [488, 183] on div at bounding box center [512, 197] width 51 height 54
click at [544, 190] on div at bounding box center [546, 190] width 10 height 42
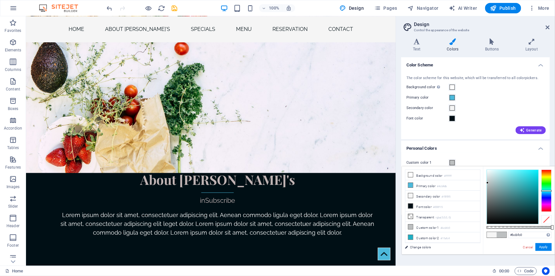
click at [546, 191] on div at bounding box center [546, 191] width 10 height 2
click at [489, 189] on div at bounding box center [512, 197] width 51 height 54
type input "#b1b6b6"
click at [488, 185] on div at bounding box center [512, 197] width 51 height 54
click at [547, 247] on button "Apply" at bounding box center [544, 247] width 16 height 8
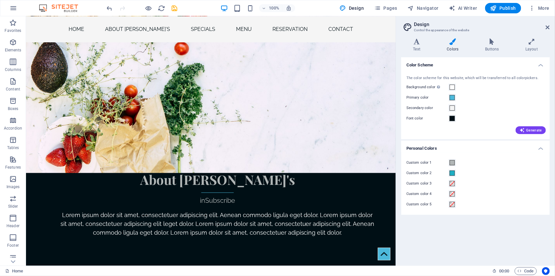
click at [547, 247] on div "Color Scheme The color scheme for this website, which will be transferred to al…" at bounding box center [475, 158] width 149 height 203
click at [463, 165] on div "Custom color 1" at bounding box center [475, 163] width 138 height 8
click at [418, 46] on h4 "Text" at bounding box center [418, 45] width 34 height 14
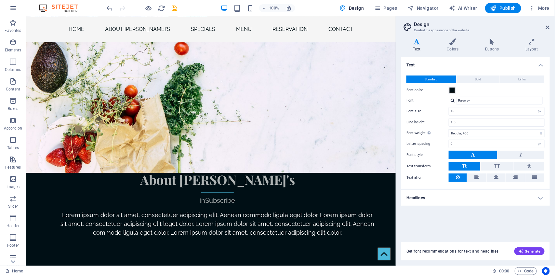
click at [527, 194] on h4 "Headlines" at bounding box center [475, 198] width 149 height 16
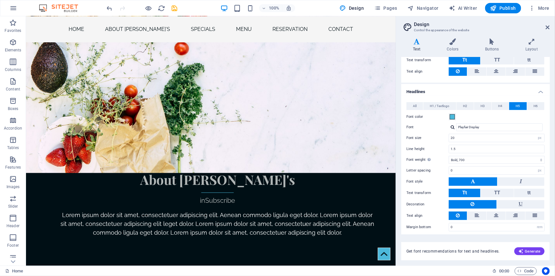
scroll to position [108, 0]
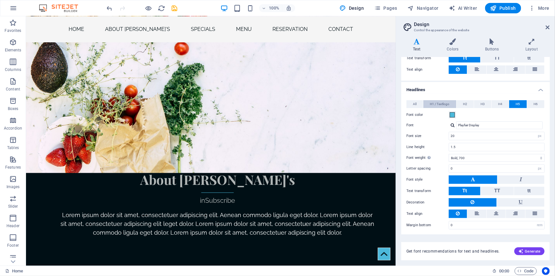
click at [444, 103] on span "H1 / Textlogo" at bounding box center [440, 104] width 20 height 8
click at [467, 100] on span "H2" at bounding box center [465, 104] width 4 height 8
click at [482, 101] on span "H3" at bounding box center [483, 104] width 4 height 8
click at [496, 102] on button "H4" at bounding box center [500, 104] width 17 height 8
click at [518, 101] on span "H5" at bounding box center [518, 104] width 4 height 8
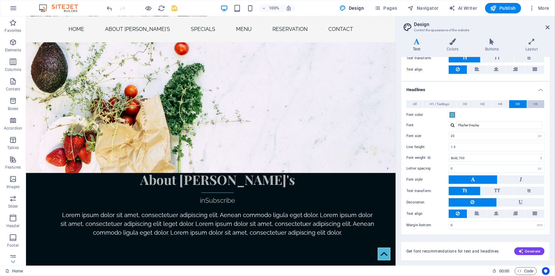
click at [534, 103] on span "H6" at bounding box center [536, 104] width 4 height 8
click at [501, 105] on span "H4" at bounding box center [500, 104] width 4 height 8
click at [455, 114] on span at bounding box center [452, 114] width 5 height 5
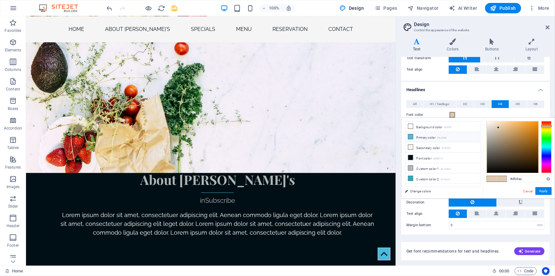
click at [431, 139] on li "Primary color #4cb9db" at bounding box center [442, 137] width 75 height 10
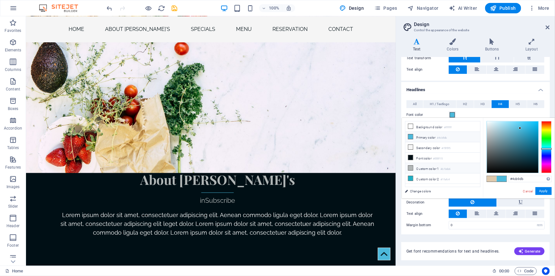
click at [431, 170] on li "Custom color 1 #b1b6b6" at bounding box center [442, 168] width 75 height 10
click at [427, 160] on li "Font color #000f15" at bounding box center [442, 157] width 75 height 10
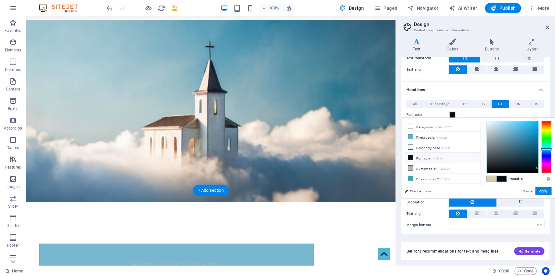
scroll to position [92, 0]
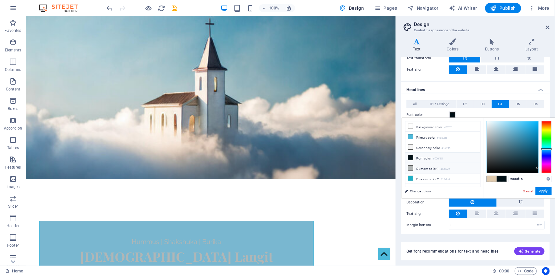
click at [412, 170] on icon at bounding box center [410, 167] width 5 height 5
click at [411, 169] on icon at bounding box center [410, 167] width 5 height 5
click at [488, 124] on div at bounding box center [512, 146] width 51 height 51
drag, startPoint x: 488, startPoint y: 124, endPoint x: 479, endPoint y: 113, distance: 14.5
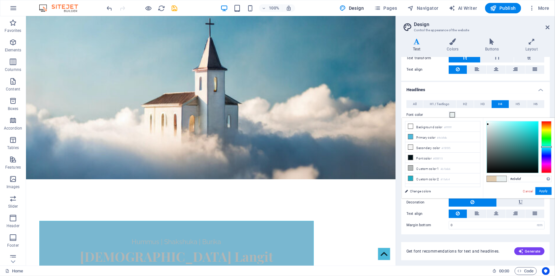
click at [479, 113] on body "Gereja Langit Indonesia Home Favorites Elements Columns Content Boxes Accordion…" at bounding box center [277, 138] width 555 height 276
type input "#ffffff"
click at [466, 105] on span "H2" at bounding box center [465, 104] width 4 height 8
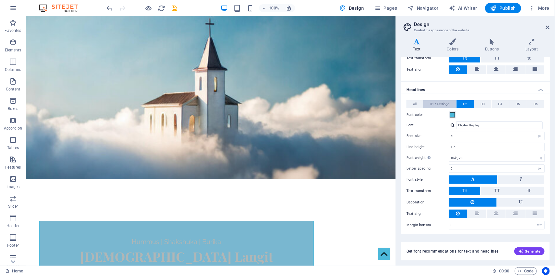
click at [446, 103] on span "H1 / Textlogo" at bounding box center [440, 104] width 20 height 8
click at [516, 102] on span "H5" at bounding box center [518, 104] width 4 height 8
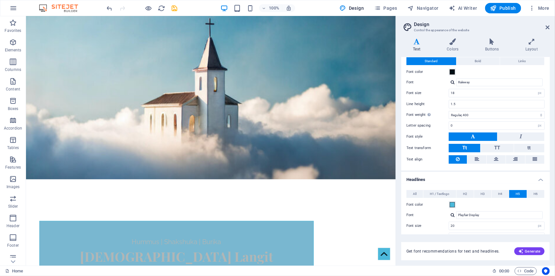
scroll to position [0, 0]
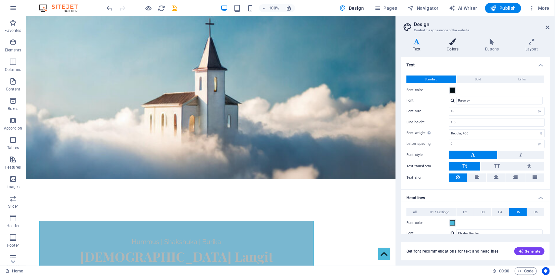
click at [456, 39] on icon at bounding box center [452, 41] width 35 height 7
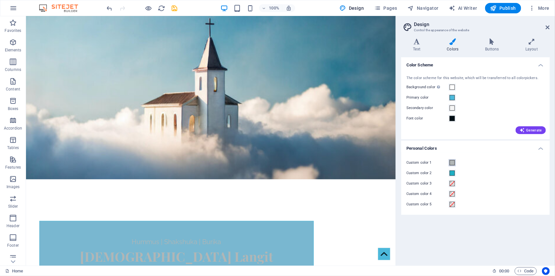
click at [454, 161] on span at bounding box center [452, 162] width 5 height 5
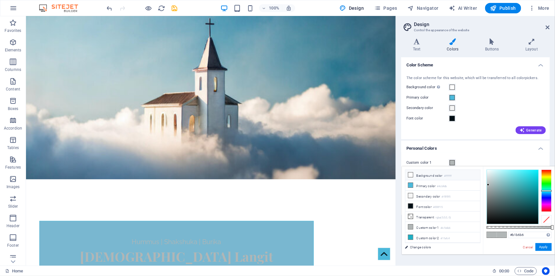
click at [411, 173] on icon at bounding box center [410, 174] width 5 height 5
type input "#ffffff"
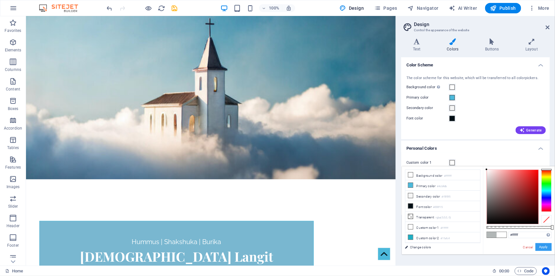
click at [547, 243] on button "Apply" at bounding box center [544, 247] width 16 height 8
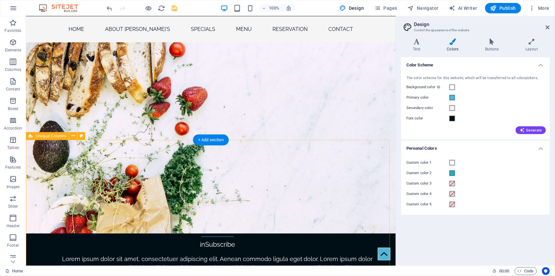
scroll to position [481, 0]
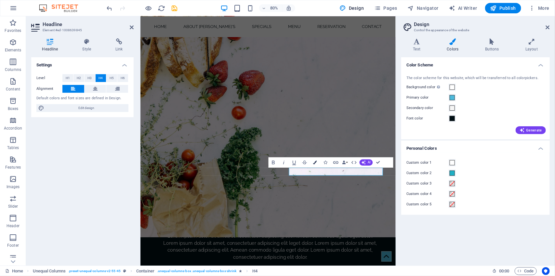
click at [314, 163] on icon "button" at bounding box center [315, 163] width 4 height 4
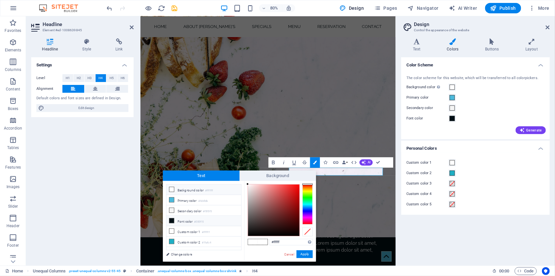
click at [204, 221] on small "#000f15" at bounding box center [198, 221] width 9 height 5
type input "#000f15"
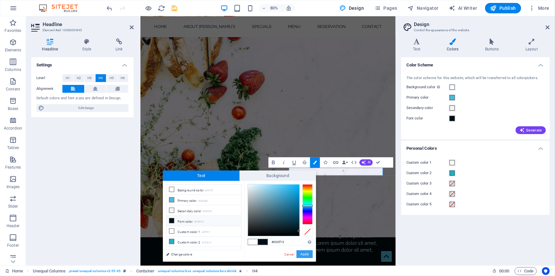
click at [308, 254] on button "Apply" at bounding box center [305, 254] width 16 height 8
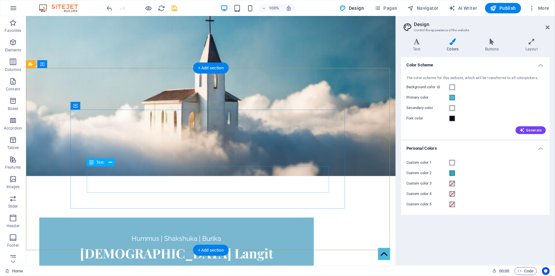
scroll to position [0, 0]
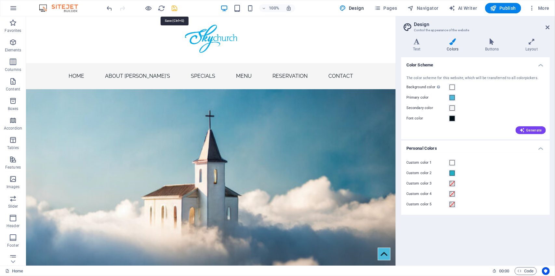
click at [175, 9] on icon "save" at bounding box center [174, 8] width 7 height 7
checkbox input "false"
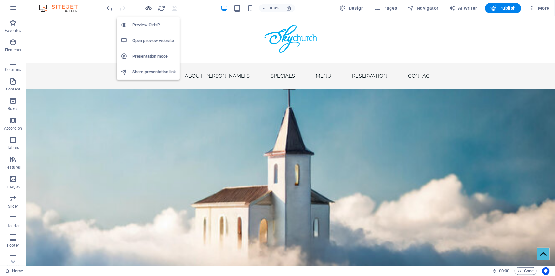
click at [150, 9] on icon "button" at bounding box center [148, 8] width 7 height 7
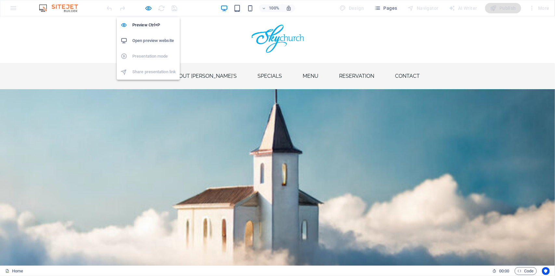
click at [154, 38] on h6 "Open preview website" at bounding box center [154, 41] width 44 height 8
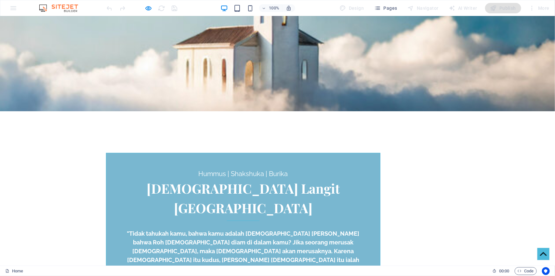
scroll to position [217, 0]
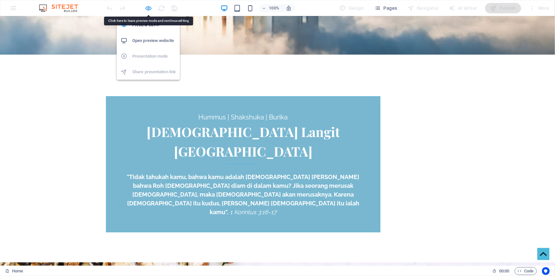
click at [145, 6] on icon "button" at bounding box center [148, 8] width 7 height 7
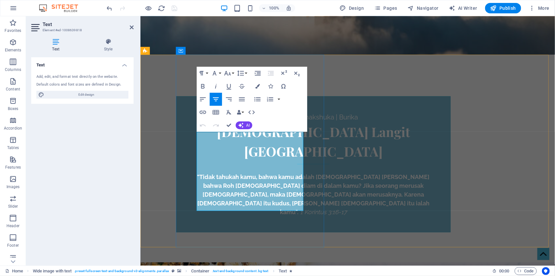
drag, startPoint x: 296, startPoint y: 207, endPoint x: 208, endPoint y: 135, distance: 113.6
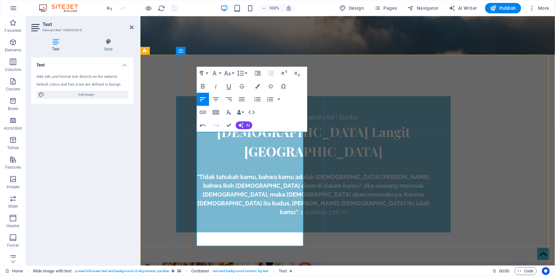
scroll to position [1962, 0]
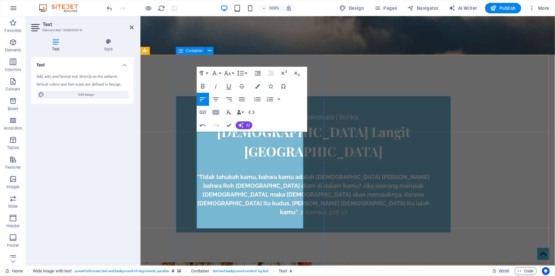
drag, startPoint x: 278, startPoint y: 214, endPoint x: 183, endPoint y: 192, distance: 98.1
click at [202, 85] on icon "button" at bounding box center [203, 86] width 4 height 5
drag, startPoint x: 251, startPoint y: 223, endPoint x: 192, endPoint y: 225, distance: 58.9
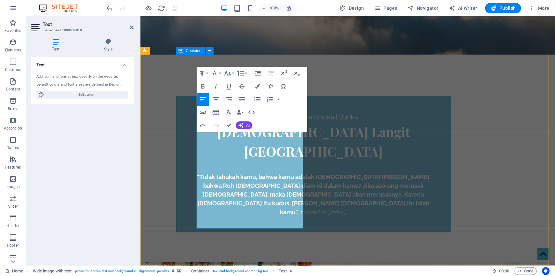
click at [215, 87] on icon "button" at bounding box center [216, 86] width 8 height 8
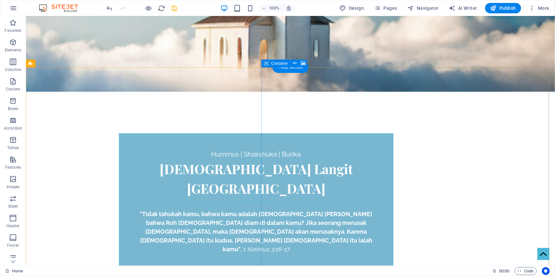
scroll to position [247, 0]
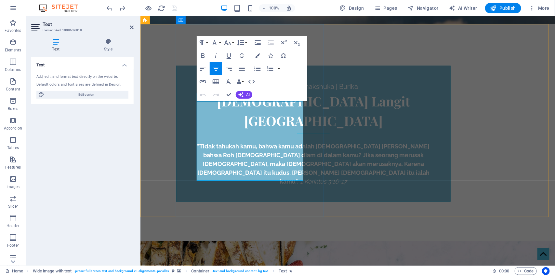
drag, startPoint x: 217, startPoint y: 104, endPoint x: 296, endPoint y: 176, distance: 107.3
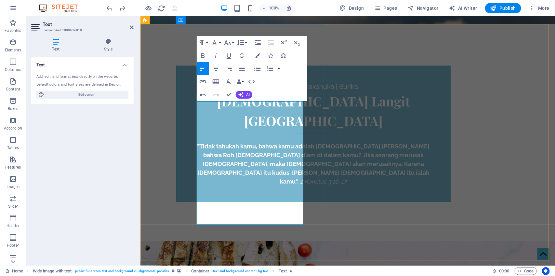
scroll to position [1962, 0]
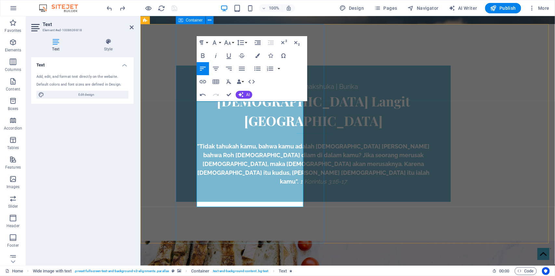
drag, startPoint x: 279, startPoint y: 193, endPoint x: 192, endPoint y: 175, distance: 88.4
click at [200, 57] on icon "button" at bounding box center [203, 56] width 8 height 8
drag, startPoint x: 247, startPoint y: 205, endPoint x: 191, endPoint y: 204, distance: 56.3
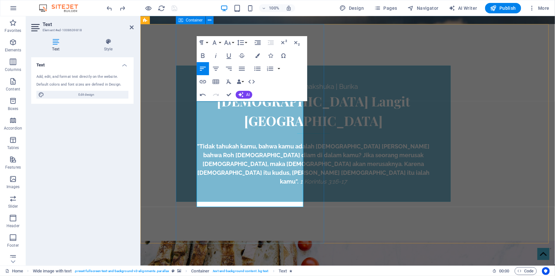
click at [218, 54] on icon "button" at bounding box center [216, 56] width 8 height 8
drag, startPoint x: 287, startPoint y: 202, endPoint x: 168, endPoint y: 114, distance: 147.9
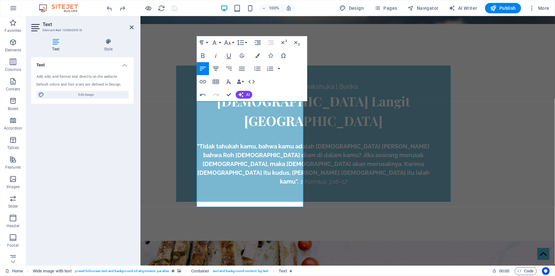
click at [215, 68] on icon "button" at bounding box center [216, 69] width 8 height 8
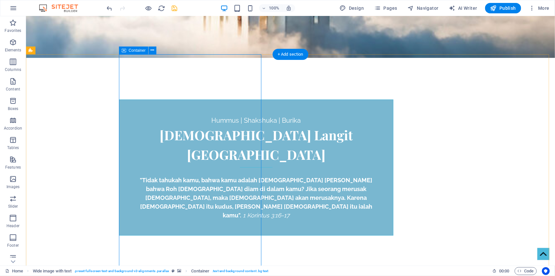
scroll to position [218, 0]
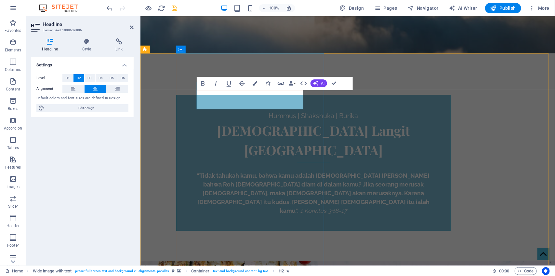
drag, startPoint x: 291, startPoint y: 101, endPoint x: 239, endPoint y: 99, distance: 52.4
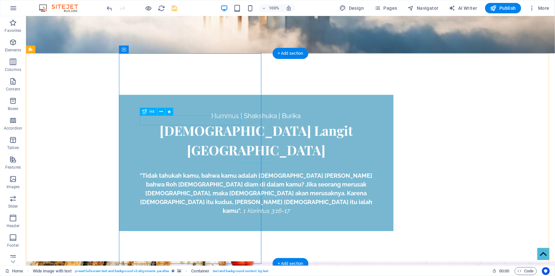
drag, startPoint x: 208, startPoint y: 120, endPoint x: 167, endPoint y: 115, distance: 40.9
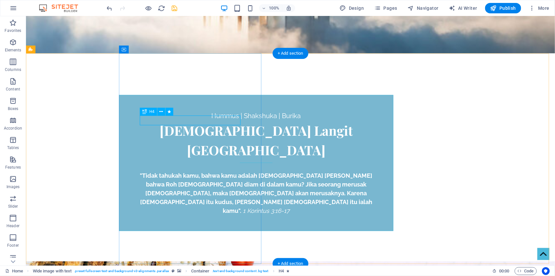
drag, startPoint x: 207, startPoint y: 118, endPoint x: 167, endPoint y: 117, distance: 39.7
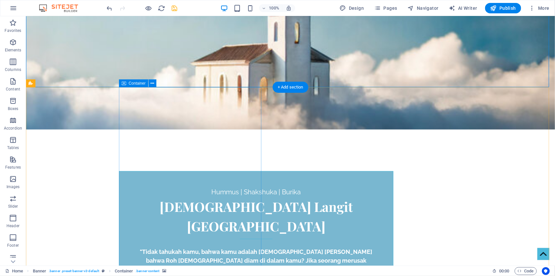
scroll to position [184, 0]
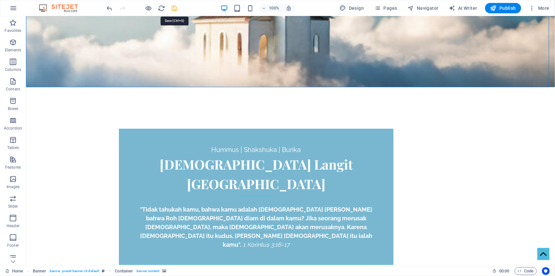
click at [174, 9] on icon "save" at bounding box center [174, 8] width 7 height 7
checkbox input "false"
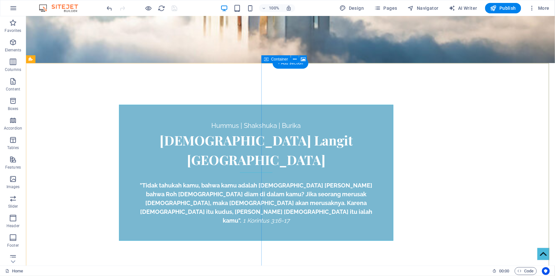
scroll to position [218, 0]
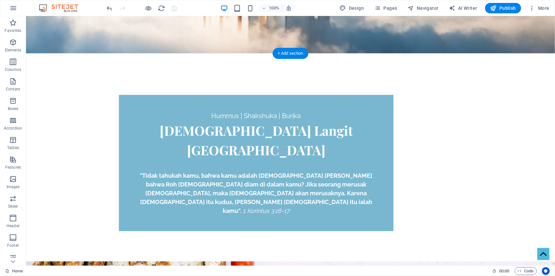
select select "px"
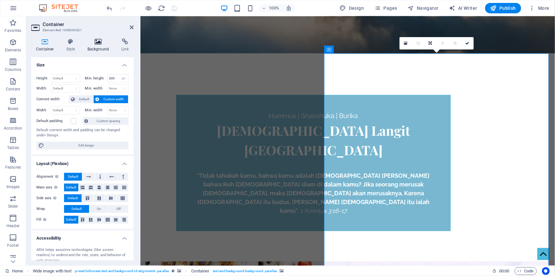
click at [97, 38] on icon at bounding box center [99, 41] width 32 height 7
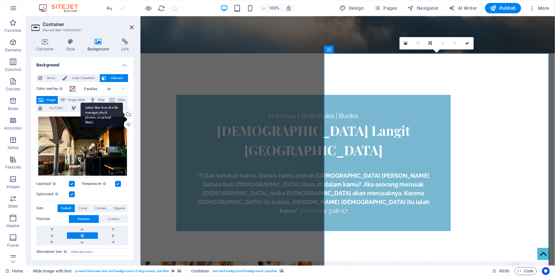
click at [127, 113] on div "Select files from the file manager, stock photos, or upload file(s)" at bounding box center [128, 115] width 10 height 10
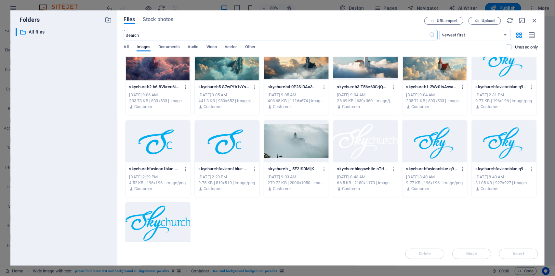
scroll to position [108, 0]
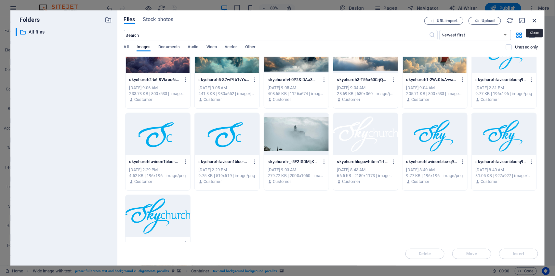
click at [536, 20] on icon "button" at bounding box center [534, 20] width 7 height 7
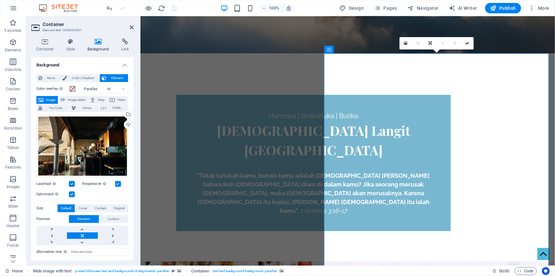
click at [127, 114] on div "Select files from the file manager, stock photos, or upload file(s)" at bounding box center [128, 115] width 10 height 10
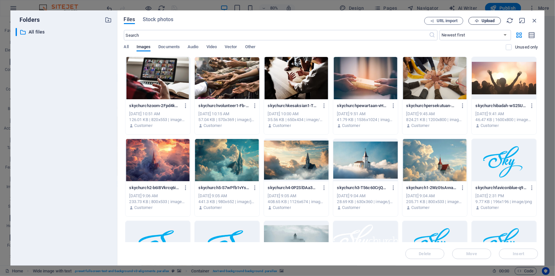
click at [493, 20] on span "Upload" at bounding box center [488, 21] width 13 height 4
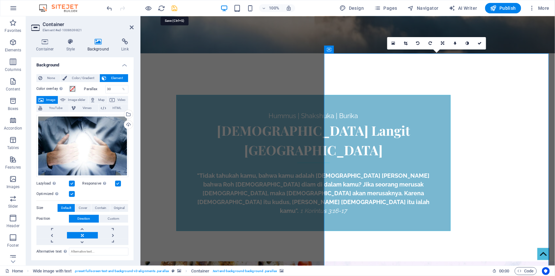
click at [173, 7] on icon "save" at bounding box center [174, 8] width 7 height 7
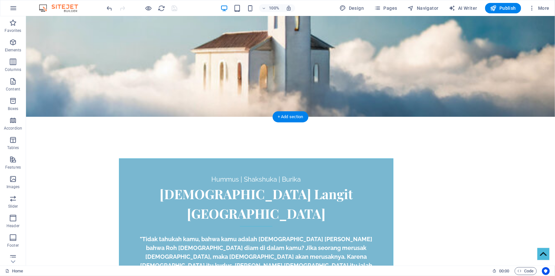
scroll to position [125, 0]
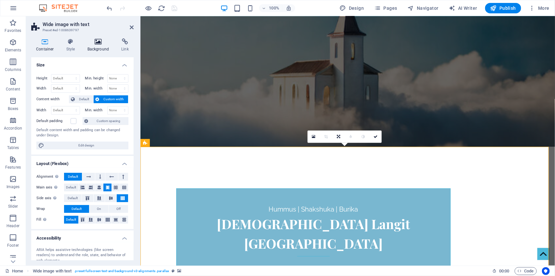
click at [98, 43] on icon at bounding box center [99, 41] width 32 height 7
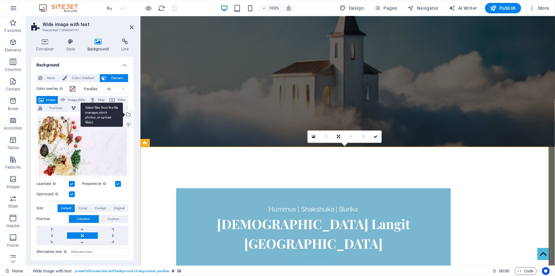
click at [128, 115] on div "Select files from the file manager, stock photos, or upload file(s)" at bounding box center [128, 115] width 10 height 10
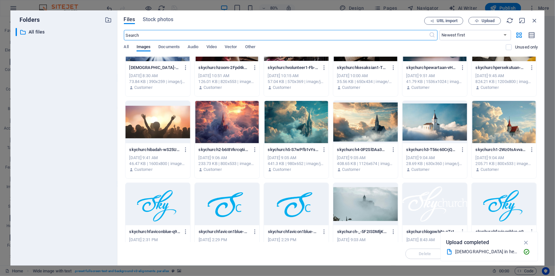
scroll to position [73, 0]
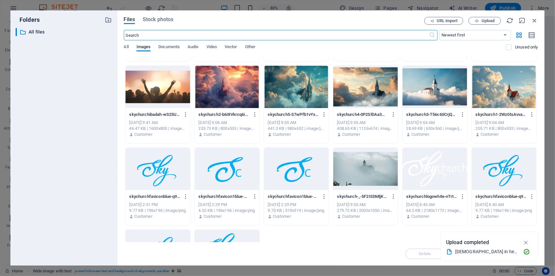
click at [350, 169] on div at bounding box center [365, 169] width 65 height 42
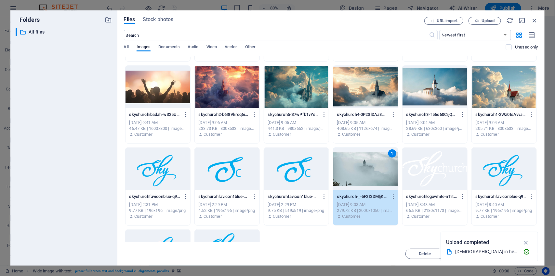
click at [501, 82] on div at bounding box center [504, 87] width 65 height 42
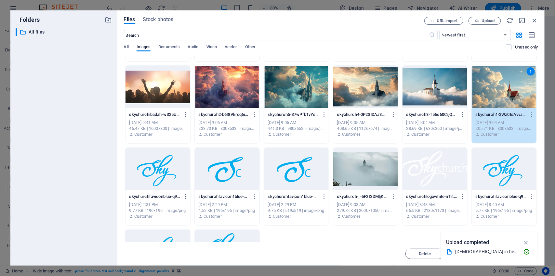
click at [411, 144] on div "churchinheart-wYYpdoE4gWZ4-ViSUEXuJA.jpg churchinheart-wYYpdoE4gWZ4-ViSUEXuJA.j…" at bounding box center [331, 145] width 414 height 324
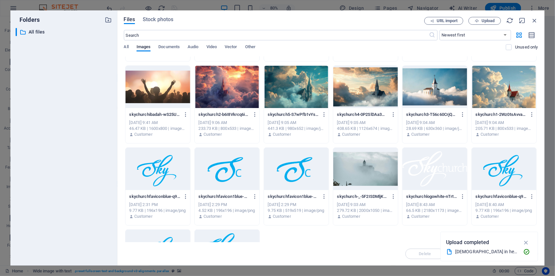
click at [522, 99] on div at bounding box center [504, 87] width 65 height 42
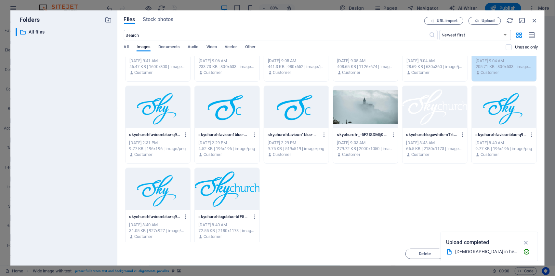
scroll to position [138, 0]
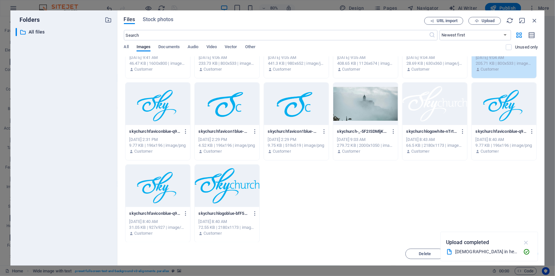
click at [526, 241] on icon "button" at bounding box center [525, 242] width 7 height 7
click at [526, 252] on span "Insert" at bounding box center [519, 254] width 34 height 4
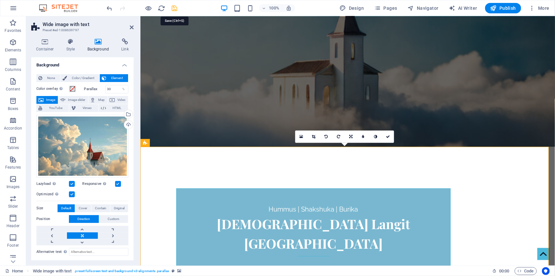
click at [176, 9] on icon "save" at bounding box center [174, 8] width 7 height 7
checkbox input "false"
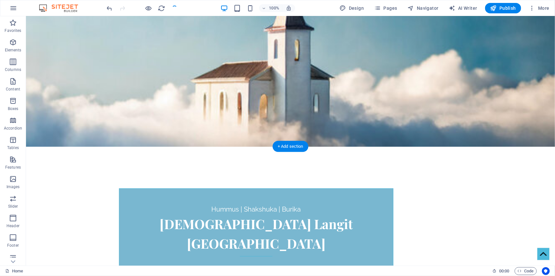
click at [455, 98] on figure at bounding box center [290, 55] width 529 height 182
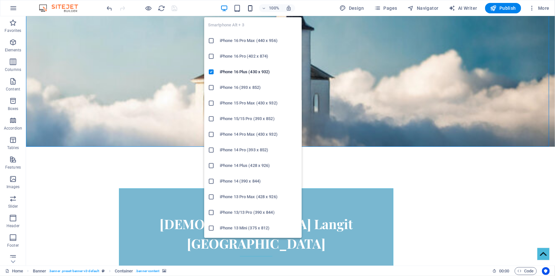
click at [249, 7] on icon "button" at bounding box center [249, 8] width 7 height 7
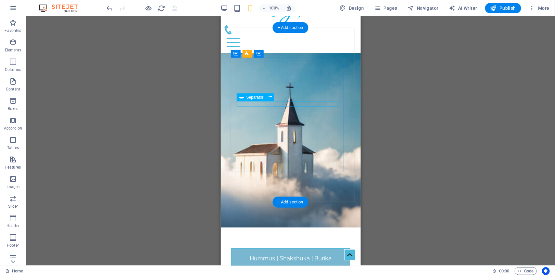
scroll to position [23, 0]
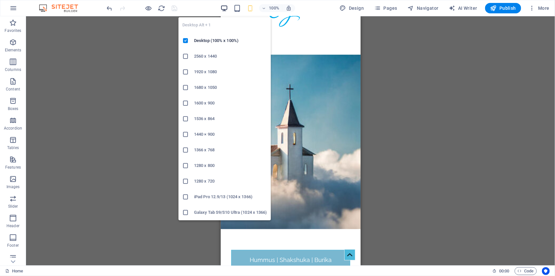
click at [226, 6] on icon "button" at bounding box center [223, 8] width 7 height 7
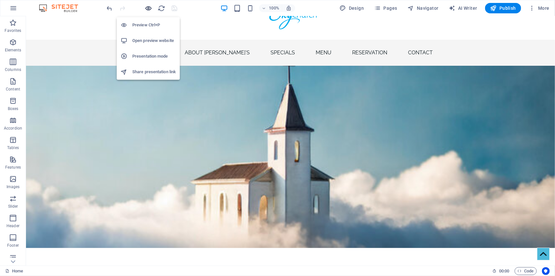
click at [147, 7] on icon "button" at bounding box center [148, 8] width 7 height 7
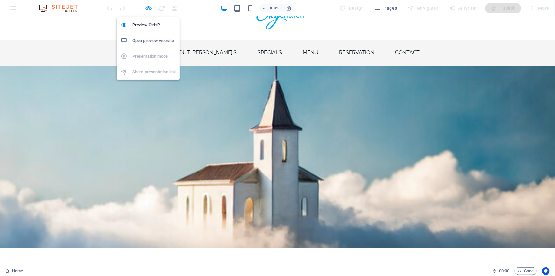
click at [156, 39] on h6 "Open preview website" at bounding box center [154, 41] width 44 height 8
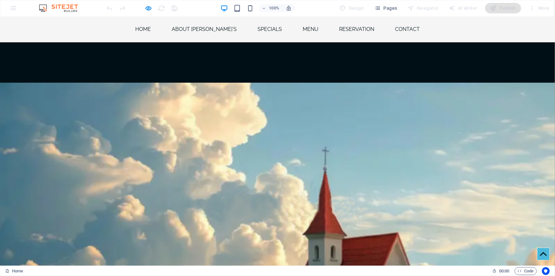
scroll to position [405, 0]
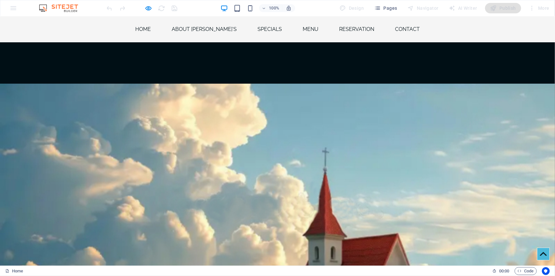
drag, startPoint x: 335, startPoint y: 121, endPoint x: 427, endPoint y: 197, distance: 119.6
drag, startPoint x: 374, startPoint y: 163, endPoint x: 371, endPoint y: 146, distance: 16.5
drag, startPoint x: 371, startPoint y: 146, endPoint x: 368, endPoint y: 139, distance: 8.5
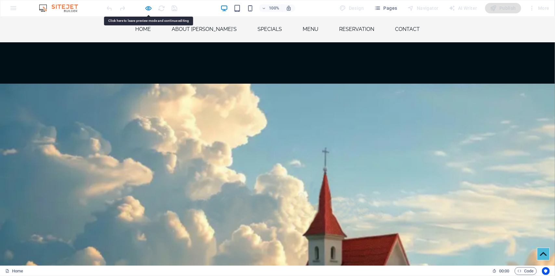
drag, startPoint x: 336, startPoint y: 119, endPoint x: 443, endPoint y: 203, distance: 135.9
drag, startPoint x: 375, startPoint y: 168, endPoint x: 353, endPoint y: 140, distance: 34.5
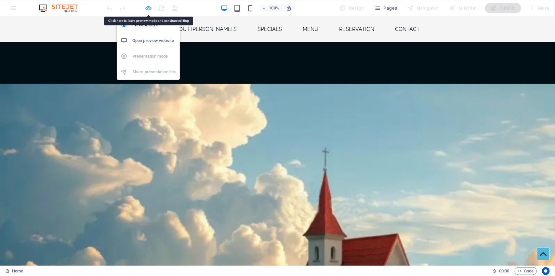
click at [151, 7] on icon "button" at bounding box center [148, 8] width 7 height 7
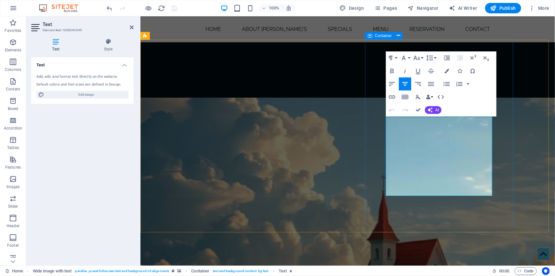
drag, startPoint x: 405, startPoint y: 121, endPoint x: 488, endPoint y: 200, distance: 114.5
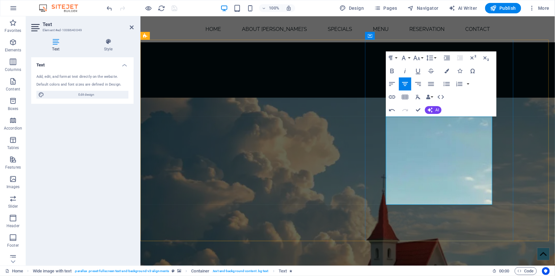
scroll to position [2003, 0]
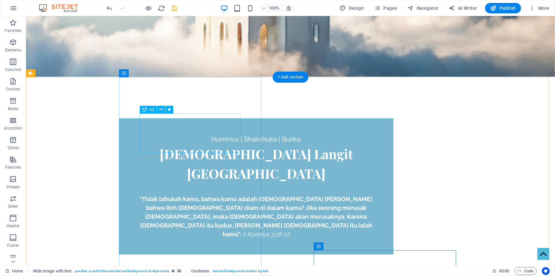
scroll to position [194, 0]
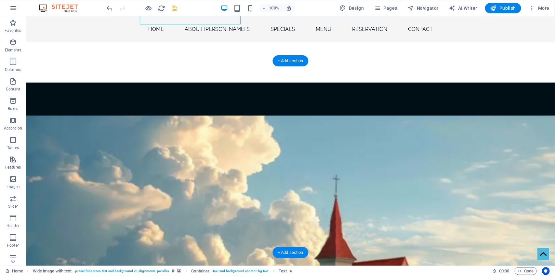
scroll to position [364, 0]
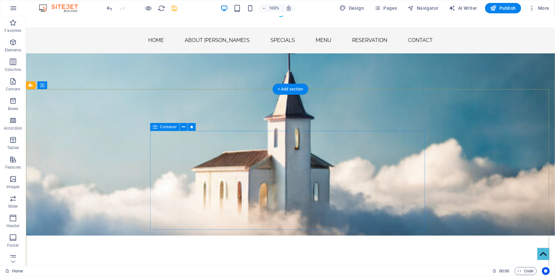
scroll to position [0, 0]
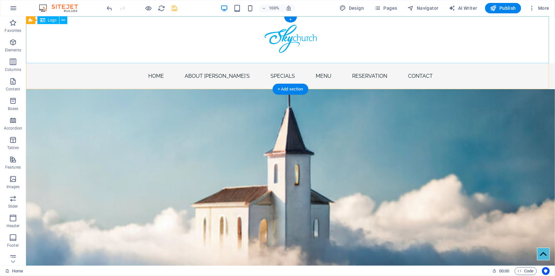
click at [445, 44] on div at bounding box center [290, 39] width 529 height 47
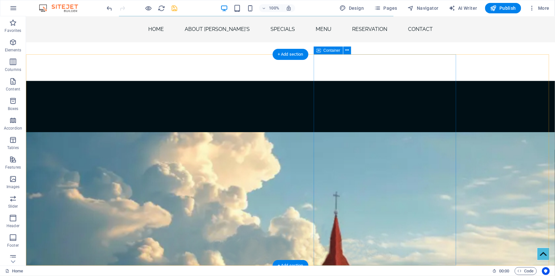
scroll to position [385, 0]
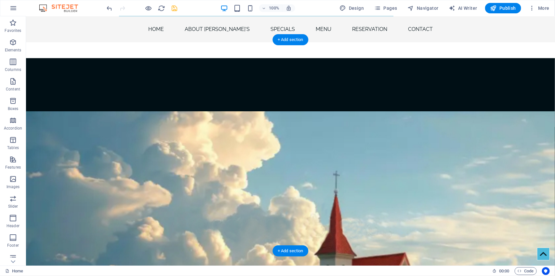
select select "px"
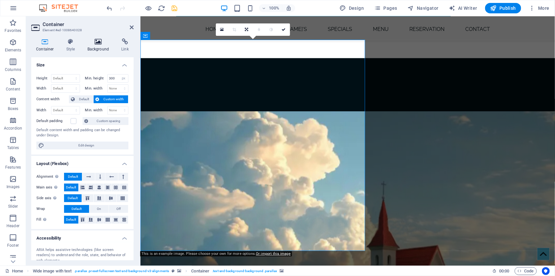
click at [98, 43] on icon at bounding box center [99, 41] width 32 height 7
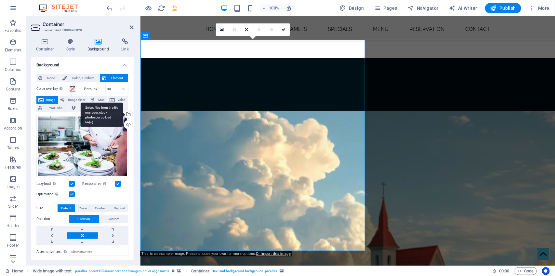
click at [127, 113] on div "Select files from the file manager, stock photos, or upload file(s)" at bounding box center [128, 115] width 10 height 10
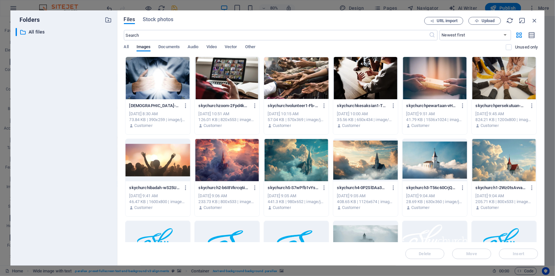
click at [236, 80] on div at bounding box center [227, 78] width 65 height 42
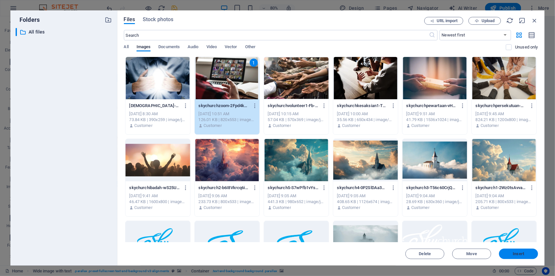
click at [512, 254] on span "Insert" at bounding box center [519, 254] width 34 height 4
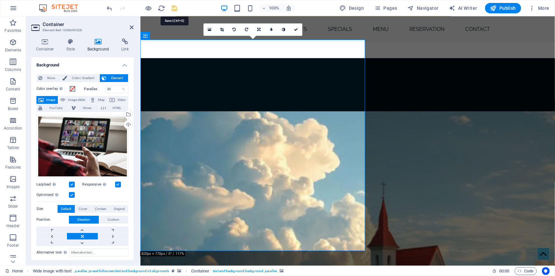
click at [176, 9] on icon "save" at bounding box center [174, 8] width 7 height 7
checkbox input "false"
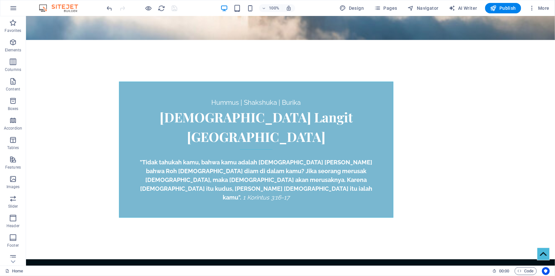
scroll to position [236, 0]
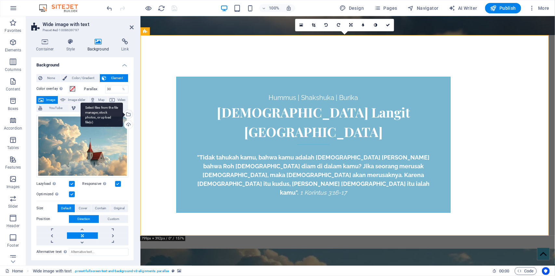
click at [123, 113] on div "Select files from the file manager, stock photos, or upload file(s)" at bounding box center [102, 114] width 42 height 24
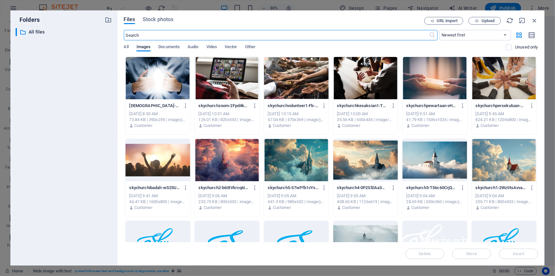
click at [173, 82] on div at bounding box center [158, 78] width 65 height 42
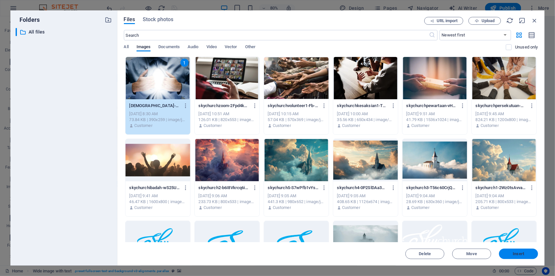
click at [523, 252] on span "Insert" at bounding box center [518, 254] width 11 height 4
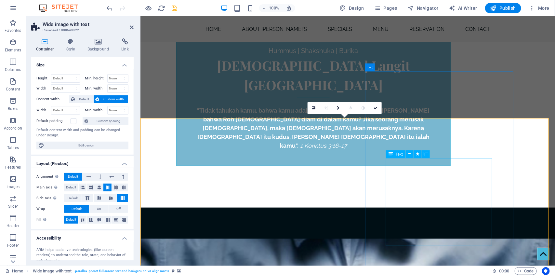
scroll to position [358, 0]
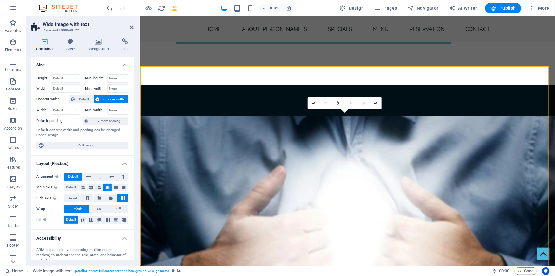
click at [104, 45] on h4 "Background" at bounding box center [100, 45] width 34 height 14
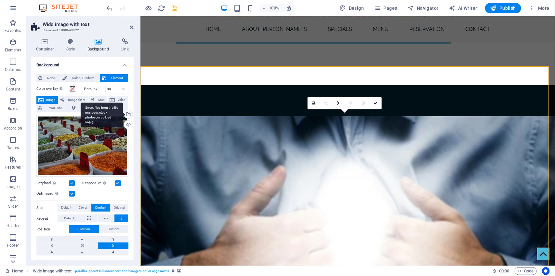
click at [129, 116] on div "Select files from the file manager, stock photos, or upload file(s)" at bounding box center [128, 115] width 10 height 10
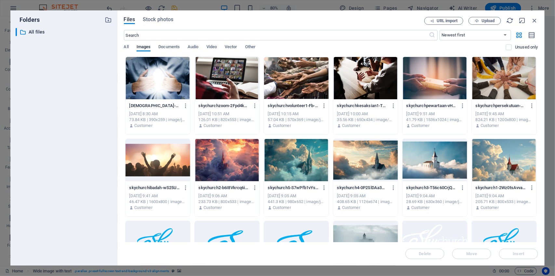
click at [245, 78] on div at bounding box center [227, 78] width 65 height 42
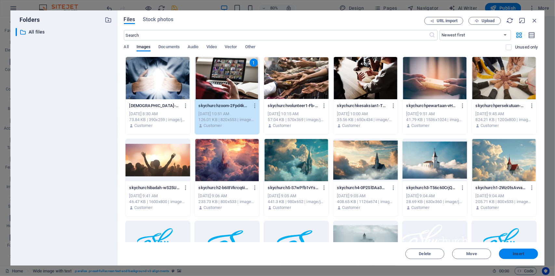
click at [517, 253] on span "Insert" at bounding box center [518, 254] width 11 height 4
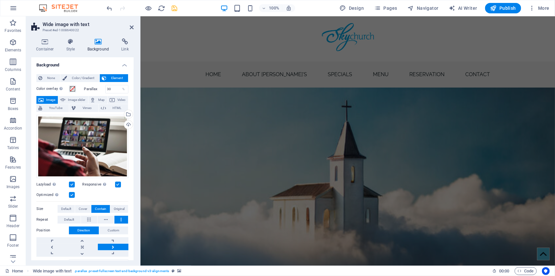
scroll to position [0, 0]
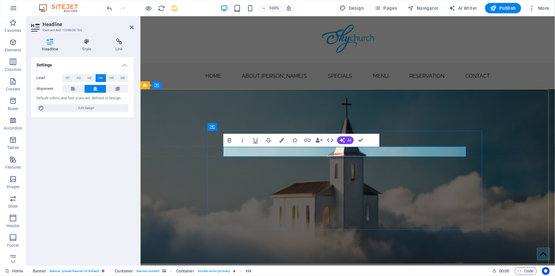
drag, startPoint x: 325, startPoint y: 149, endPoint x: 298, endPoint y: 145, distance: 28.0
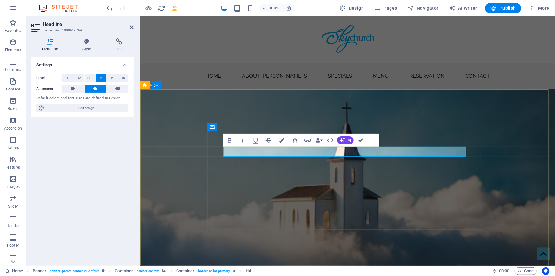
drag, startPoint x: 364, startPoint y: 151, endPoint x: 335, endPoint y: 152, distance: 29.6
drag, startPoint x: 368, startPoint y: 151, endPoint x: 384, endPoint y: 150, distance: 16.6
click at [533, 110] on figure at bounding box center [347, 180] width 415 height 182
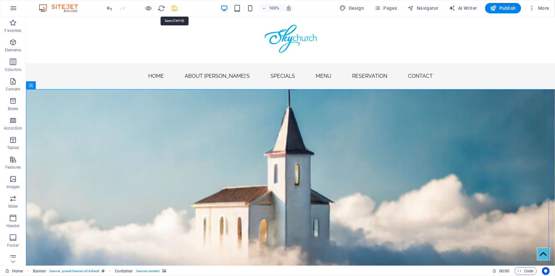
click at [176, 9] on icon "save" at bounding box center [174, 8] width 7 height 7
checkbox input "false"
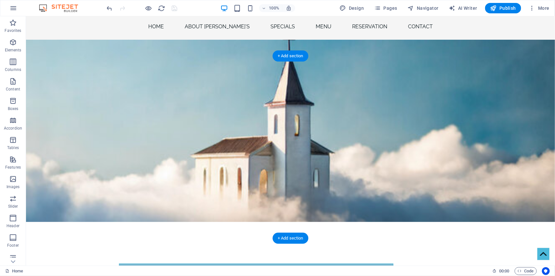
scroll to position [72, 0]
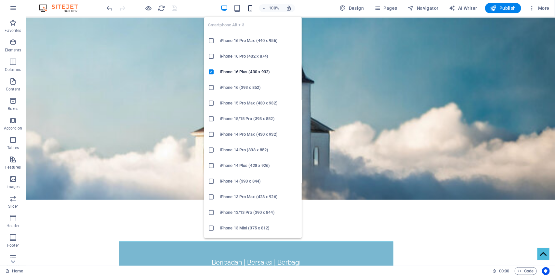
click at [252, 9] on icon "button" at bounding box center [249, 8] width 7 height 7
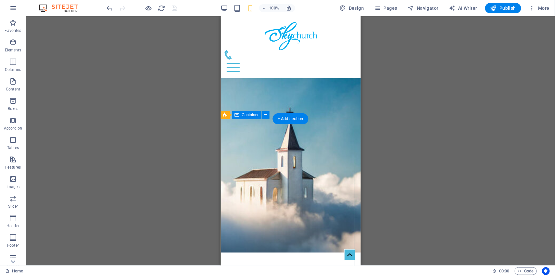
scroll to position [109, 0]
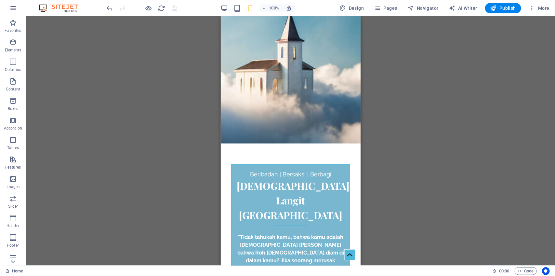
click at [356, 14] on div "100% Design Pages Navigator AI Writer Publish More" at bounding box center [277, 8] width 554 height 16
click at [355, 10] on span "Design" at bounding box center [352, 8] width 24 height 7
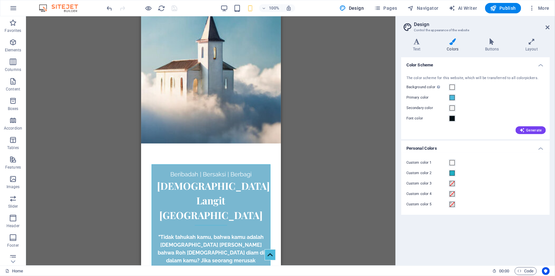
click at [454, 45] on h4 "Colors" at bounding box center [454, 45] width 38 height 14
click at [495, 45] on h4 "Buttons" at bounding box center [493, 45] width 40 height 14
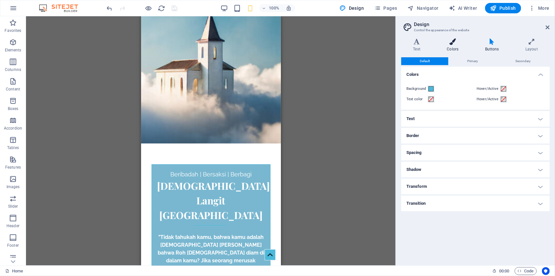
click at [452, 40] on icon at bounding box center [452, 41] width 35 height 7
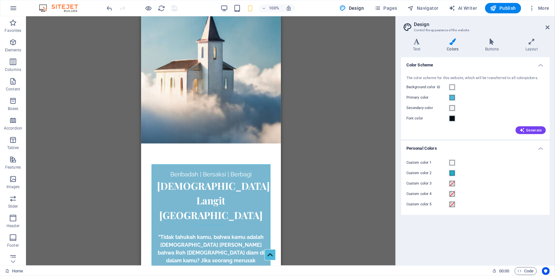
click at [545, 27] on h2 "Design" at bounding box center [482, 24] width 136 height 6
click at [550, 27] on icon at bounding box center [548, 27] width 4 height 5
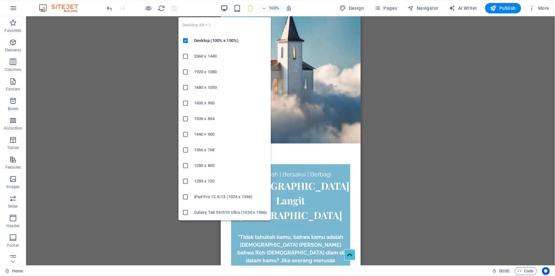
drag, startPoint x: 225, startPoint y: 6, endPoint x: 266, endPoint y: 23, distance: 44.0
click at [225, 6] on icon "button" at bounding box center [223, 8] width 7 height 7
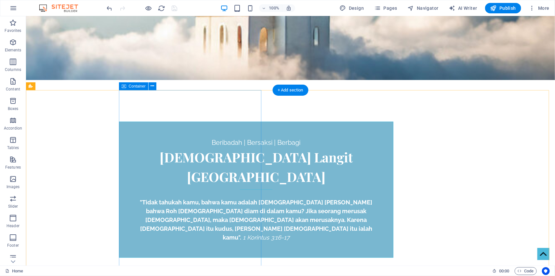
scroll to position [207, 0]
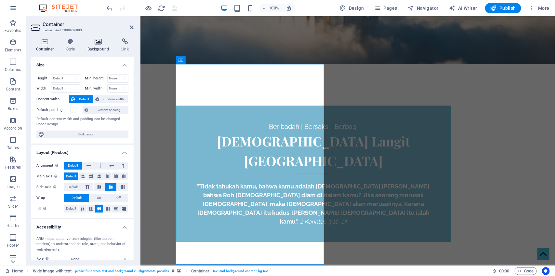
click at [93, 42] on icon at bounding box center [99, 41] width 32 height 7
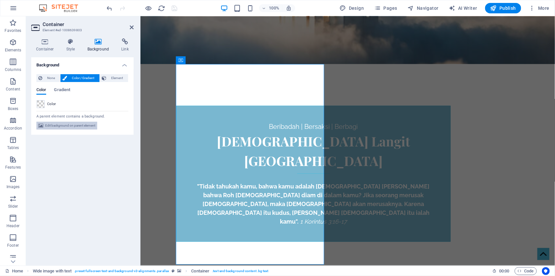
click at [94, 127] on span "Edit background on parent element" at bounding box center [70, 126] width 50 height 8
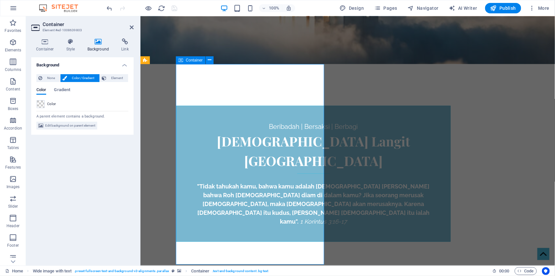
click at [44, 77] on span "None" at bounding box center [51, 78] width 14 height 8
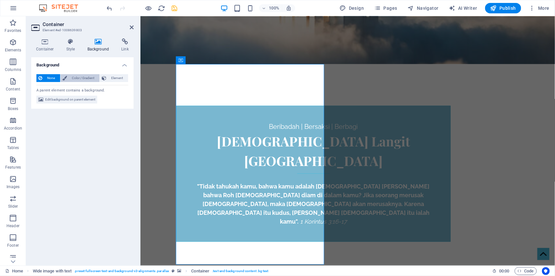
click at [82, 77] on span "Color / Gradient" at bounding box center [83, 78] width 29 height 8
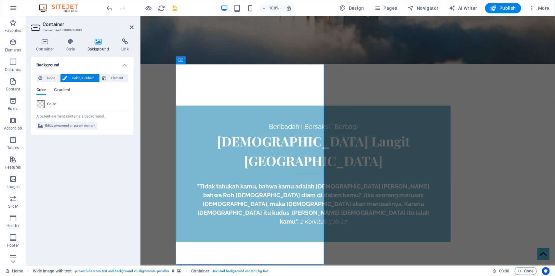
click at [41, 107] on span at bounding box center [40, 103] width 7 height 7
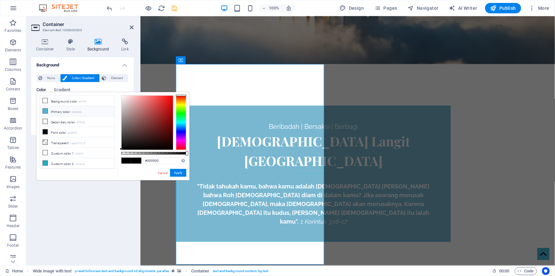
click at [68, 116] on li "Primary color #4cb9db" at bounding box center [77, 111] width 75 height 10
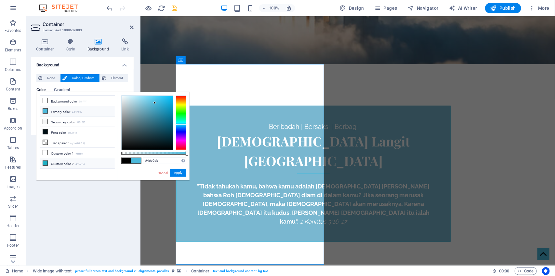
click at [62, 164] on li "Custom color 2 #1fafc4" at bounding box center [77, 163] width 75 height 10
type input "#1fafc4"
click at [176, 171] on button "Apply" at bounding box center [178, 173] width 16 height 8
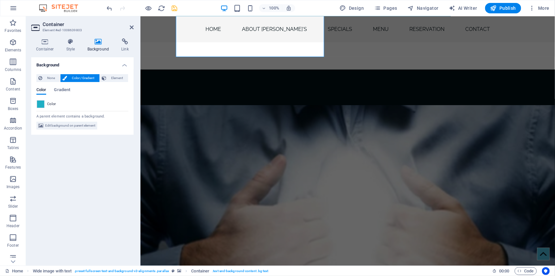
scroll to position [375, 0]
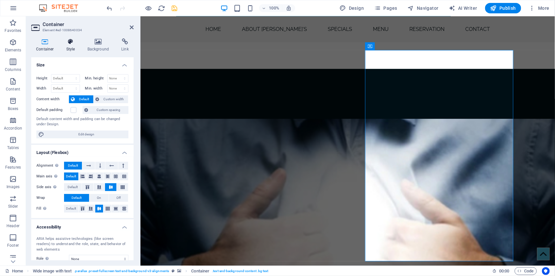
click at [73, 46] on h4 "Style" at bounding box center [71, 45] width 21 height 14
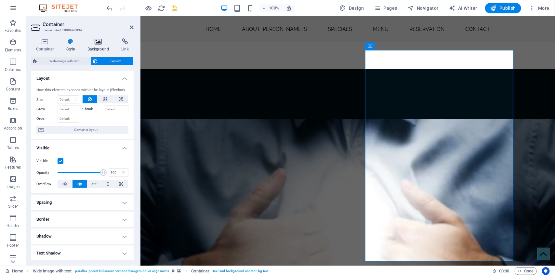
click at [99, 43] on icon at bounding box center [99, 41] width 32 height 7
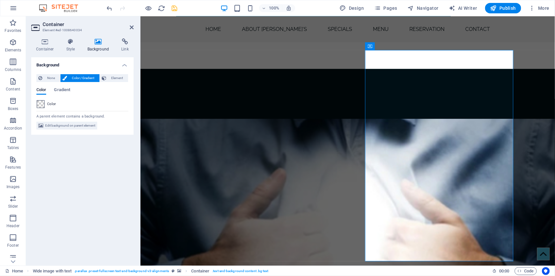
click at [41, 103] on span at bounding box center [40, 103] width 7 height 7
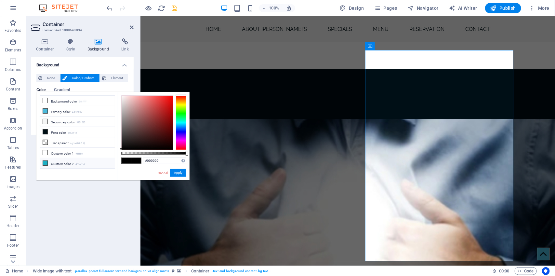
click at [81, 166] on small "#1fafc4" at bounding box center [79, 164] width 9 height 5
type input "#1fafc4"
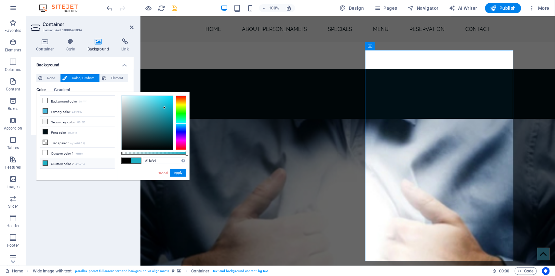
click at [67, 167] on li "Custom color 2 #1fafc4" at bounding box center [77, 163] width 75 height 10
click at [46, 165] on icon at bounding box center [45, 163] width 5 height 5
click at [174, 173] on button "Apply" at bounding box center [178, 173] width 16 height 8
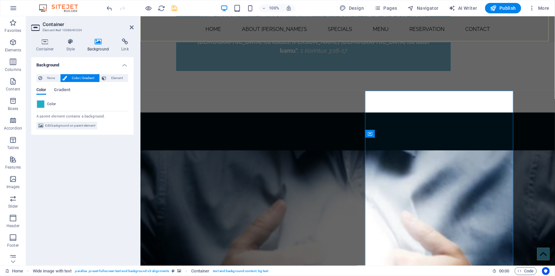
scroll to position [334, 0]
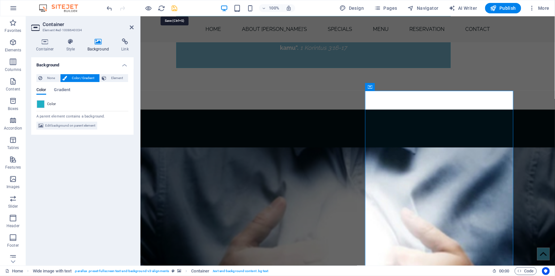
click at [174, 9] on icon "save" at bounding box center [174, 8] width 7 height 7
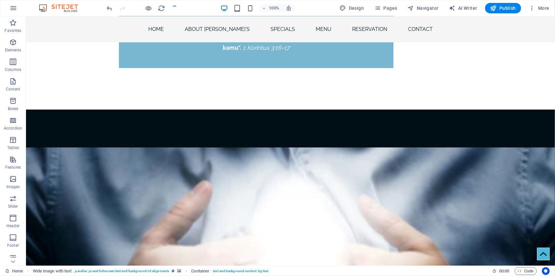
checkbox input "false"
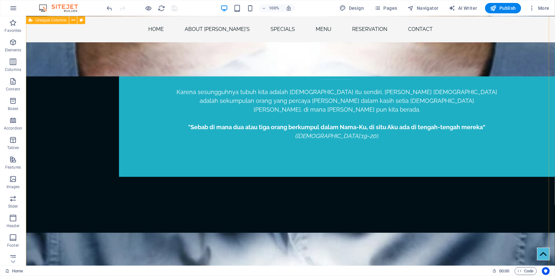
scroll to position [640, 0]
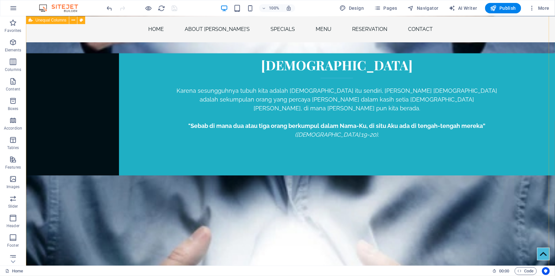
select select "px"
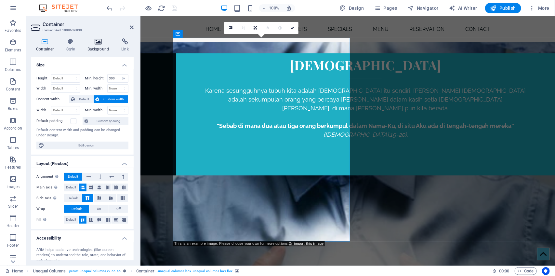
click at [99, 45] on h4 "Background" at bounding box center [100, 45] width 34 height 14
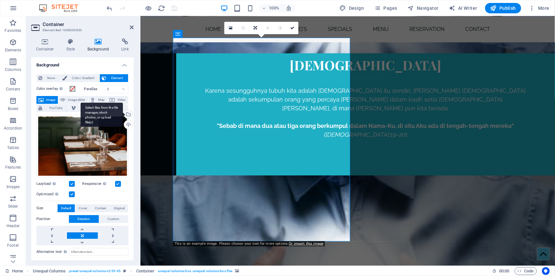
click at [123, 113] on div "Select files from the file manager, stock photos, or upload file(s)" at bounding box center [102, 114] width 42 height 24
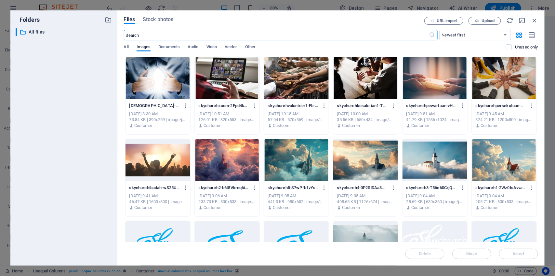
scroll to position [641, 0]
click at [240, 85] on div at bounding box center [227, 78] width 65 height 42
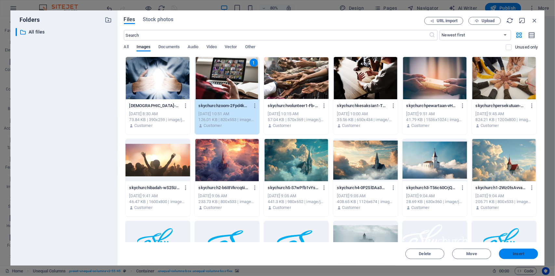
click at [513, 252] on span "Insert" at bounding box center [518, 254] width 11 height 4
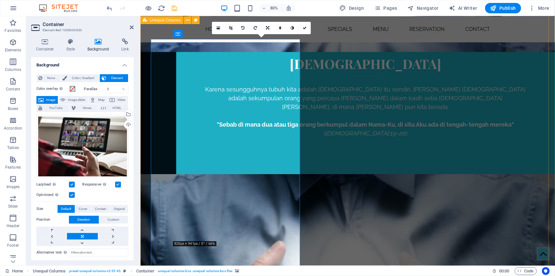
scroll to position [640, 0]
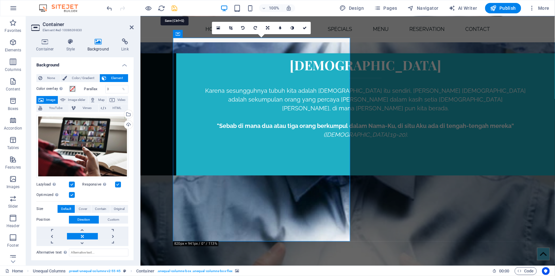
click at [174, 7] on icon "save" at bounding box center [174, 8] width 7 height 7
checkbox input "false"
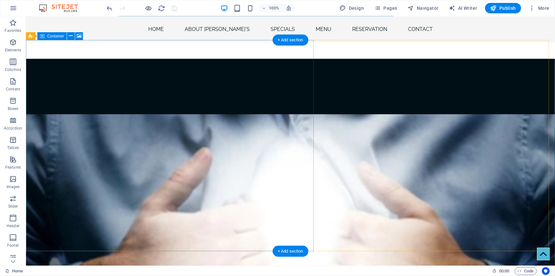
scroll to position [393, 0]
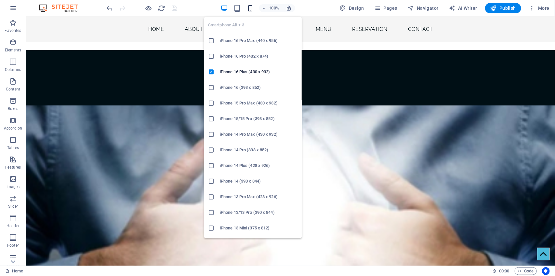
click at [252, 7] on icon "button" at bounding box center [249, 8] width 7 height 7
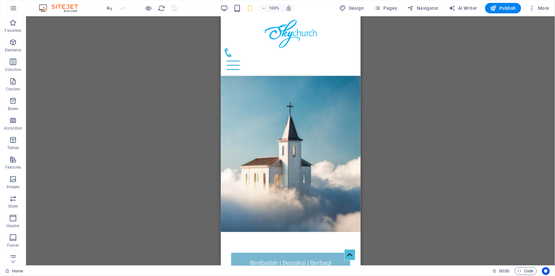
scroll to position [0, 0]
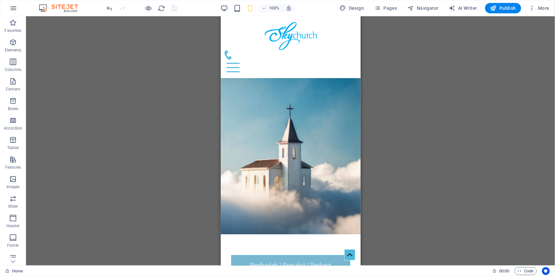
drag, startPoint x: 359, startPoint y: 88, endPoint x: 538, endPoint y: 28, distance: 189.4
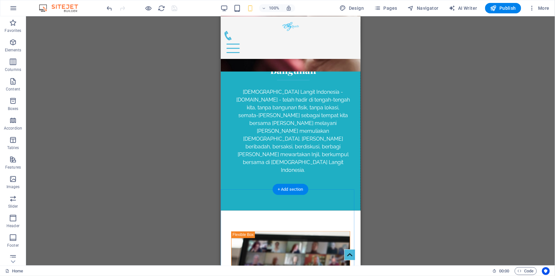
scroll to position [1473, 0]
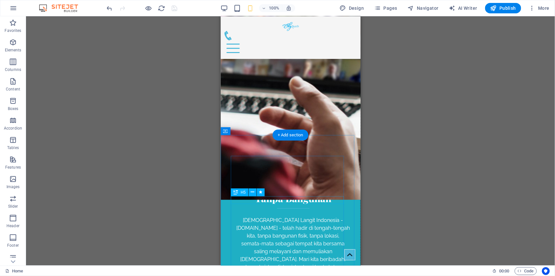
scroll to position [1210, 0]
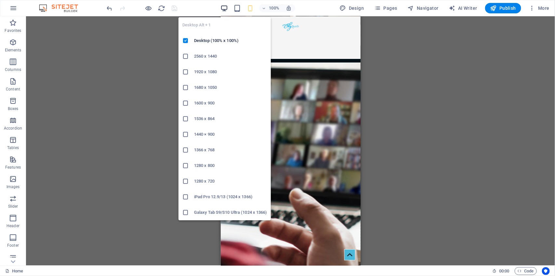
click at [226, 7] on icon "button" at bounding box center [223, 8] width 7 height 7
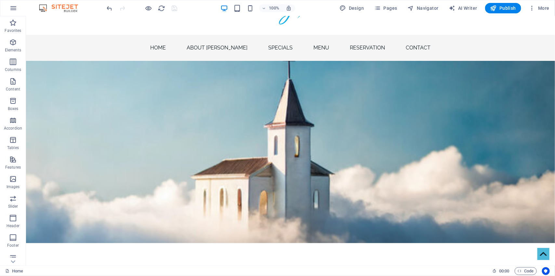
scroll to position [0, 0]
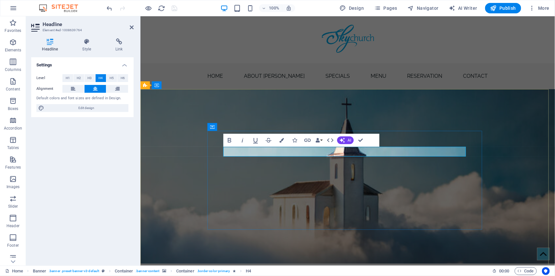
drag, startPoint x: 360, startPoint y: 151, endPoint x: 342, endPoint y: 150, distance: 17.9
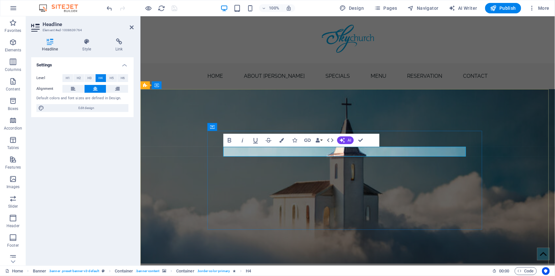
drag, startPoint x: 328, startPoint y: 152, endPoint x: 298, endPoint y: 148, distance: 30.4
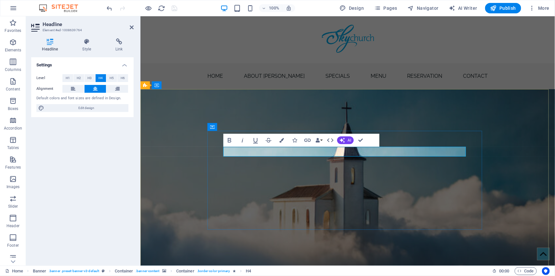
drag, startPoint x: 360, startPoint y: 150, endPoint x: 336, endPoint y: 150, distance: 24.1
click at [491, 82] on nav "Home About [PERSON_NAME] Specials Menu Reservation Contact" at bounding box center [347, 76] width 415 height 26
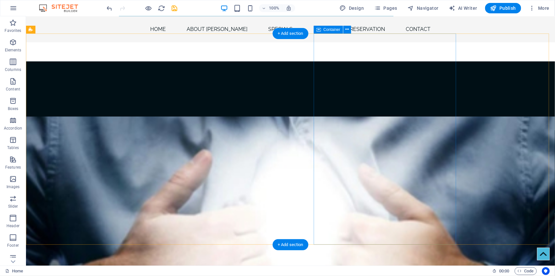
scroll to position [391, 0]
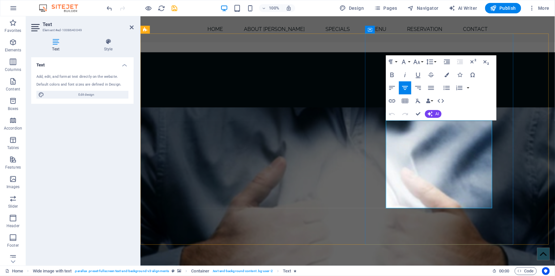
drag, startPoint x: 481, startPoint y: 176, endPoint x: 475, endPoint y: 176, distance: 6.2
drag, startPoint x: 431, startPoint y: 195, endPoint x: 460, endPoint y: 178, distance: 33.7
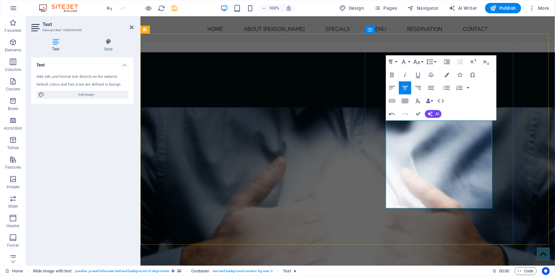
drag, startPoint x: 465, startPoint y: 195, endPoint x: 459, endPoint y: 176, distance: 19.7
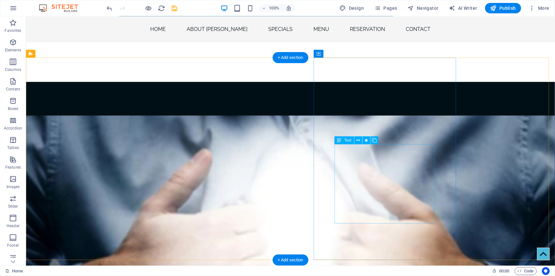
scroll to position [374, 0]
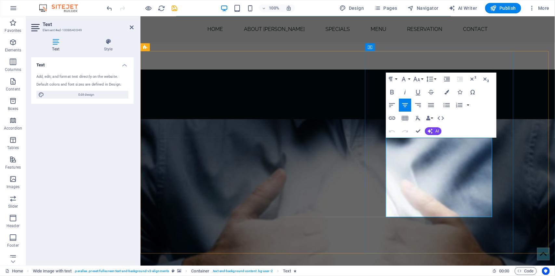
drag, startPoint x: 462, startPoint y: 203, endPoint x: 450, endPoint y: 204, distance: 12.0
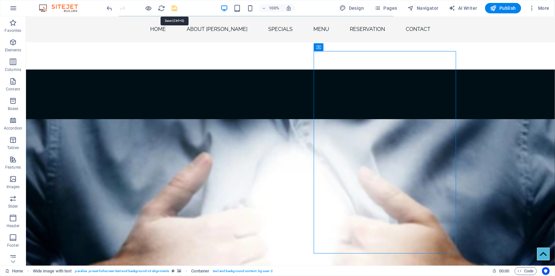
click at [178, 8] on icon "save" at bounding box center [174, 8] width 7 height 7
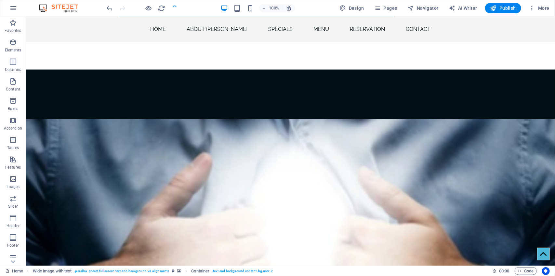
checkbox input "false"
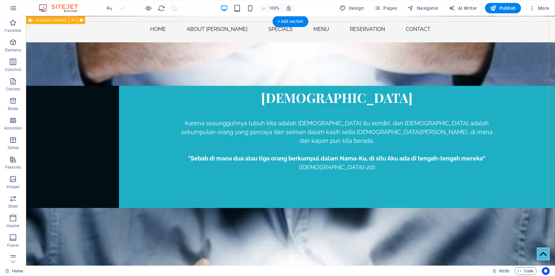
scroll to position [605, 0]
